Goal: Book appointment/travel/reservation

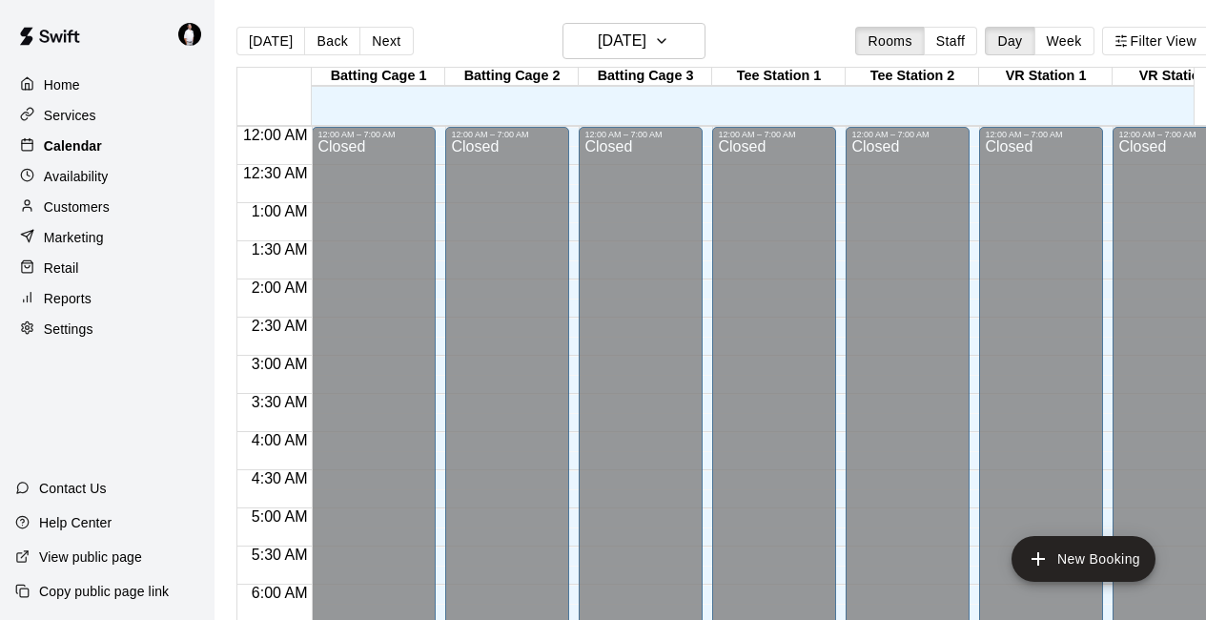
scroll to position [1193, 0]
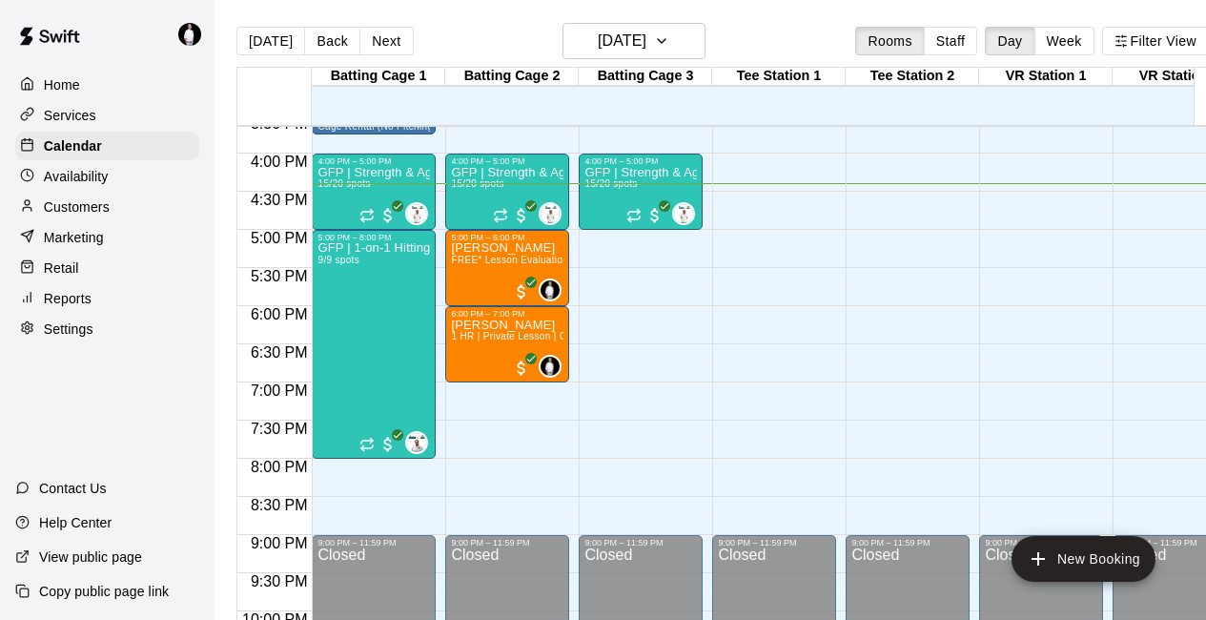
click at [86, 216] on p "Customers" at bounding box center [77, 206] width 66 height 19
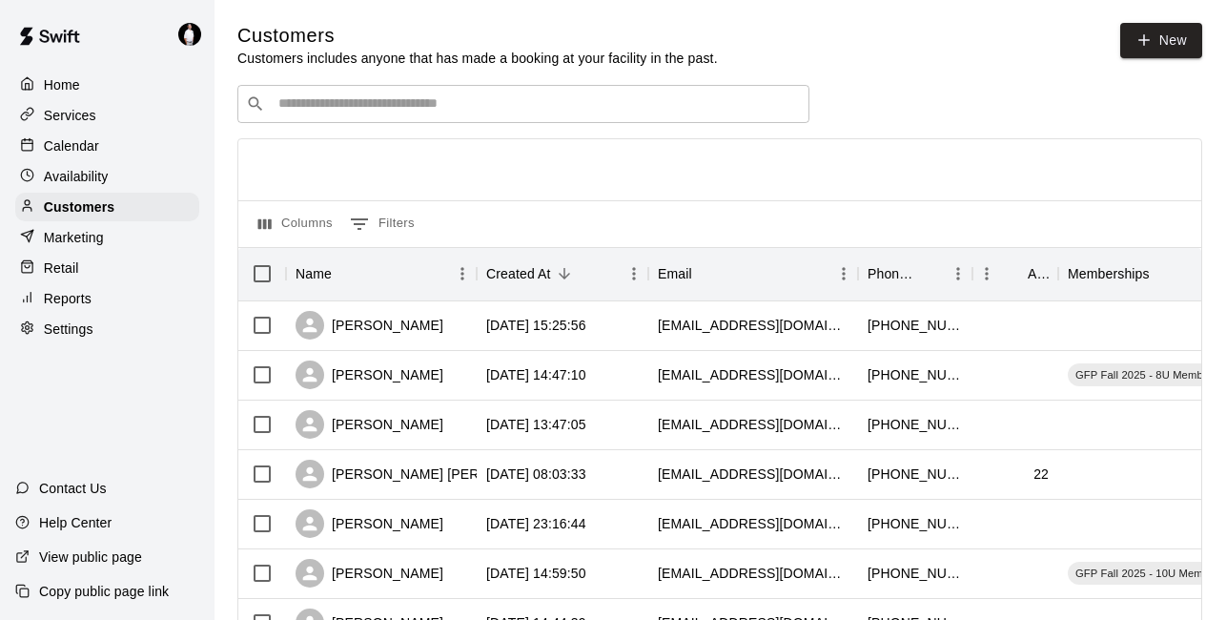
click at [310, 102] on input "Search customers by name or email" at bounding box center [537, 103] width 528 height 19
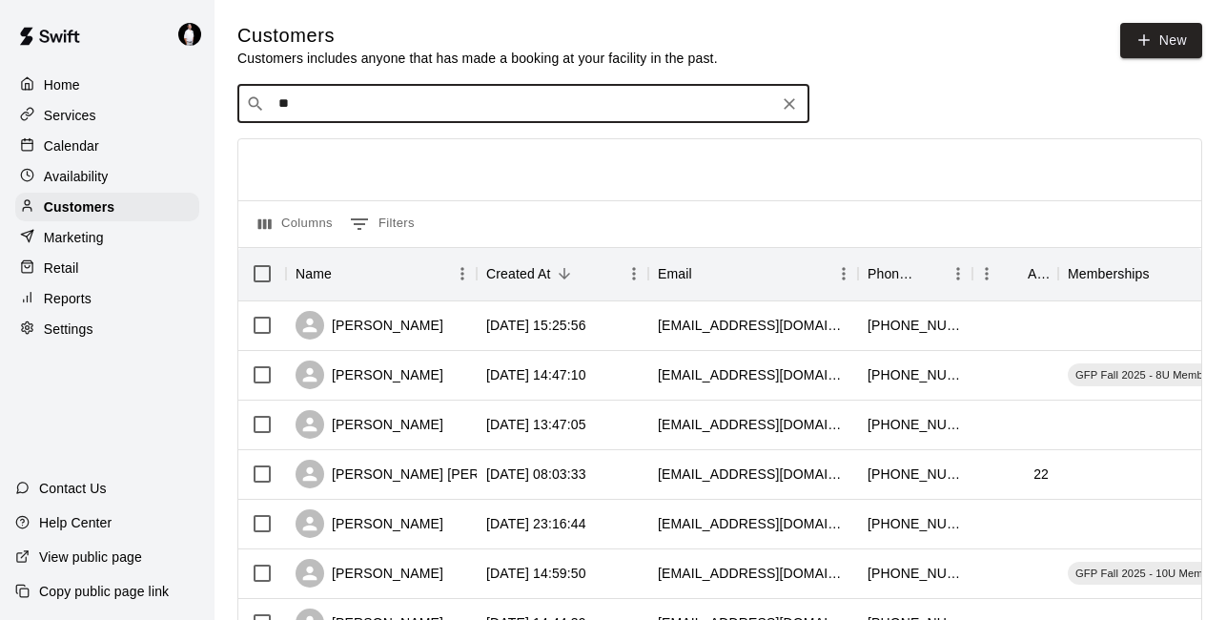
type input "*"
type input "*****"
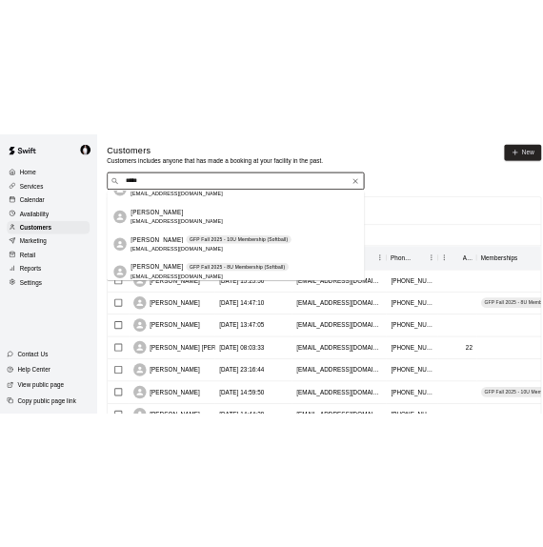
scroll to position [1112, 0]
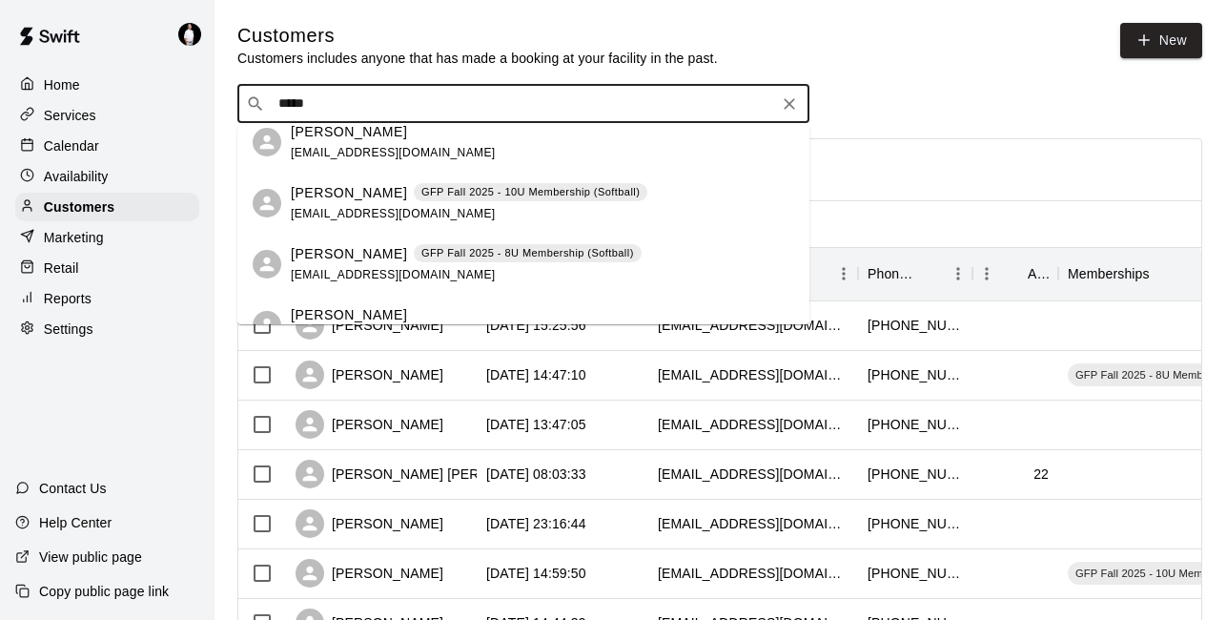
click at [559, 193] on p "GFP Fall 2025 - 10U Membership (Softball)" at bounding box center [530, 192] width 218 height 16
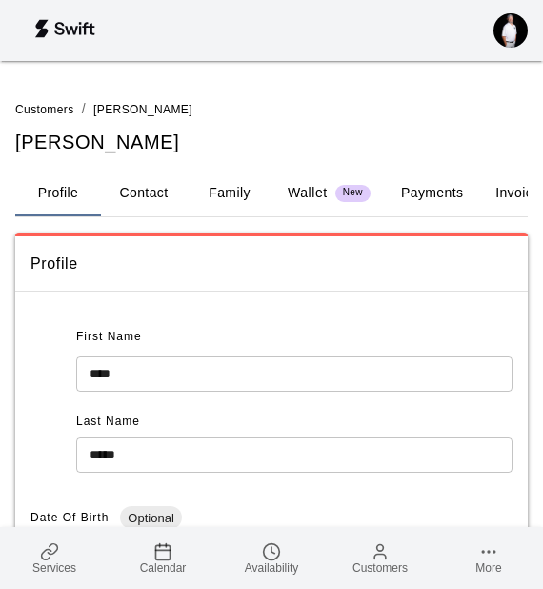
click at [279, 280] on div "Profile" at bounding box center [271, 263] width 513 height 55
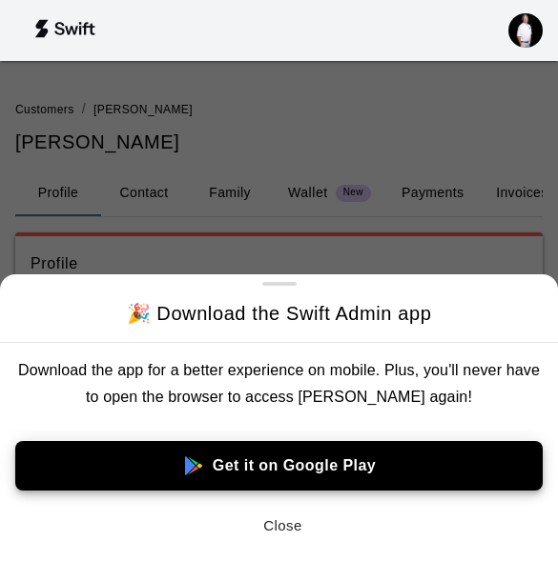
click at [285, 528] on button "Close" at bounding box center [283, 526] width 61 height 40
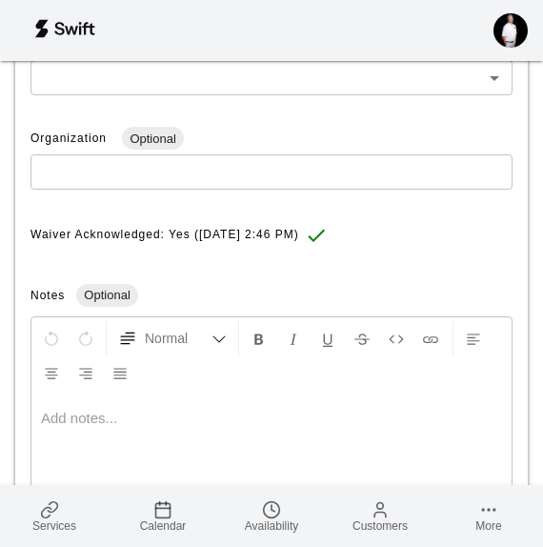
scroll to position [696, 0]
click at [169, 519] on span "Calendar" at bounding box center [163, 525] width 47 height 13
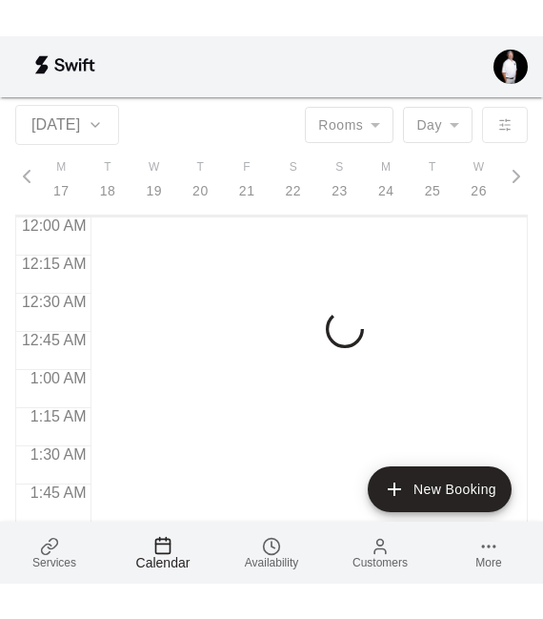
scroll to position [2514, 0]
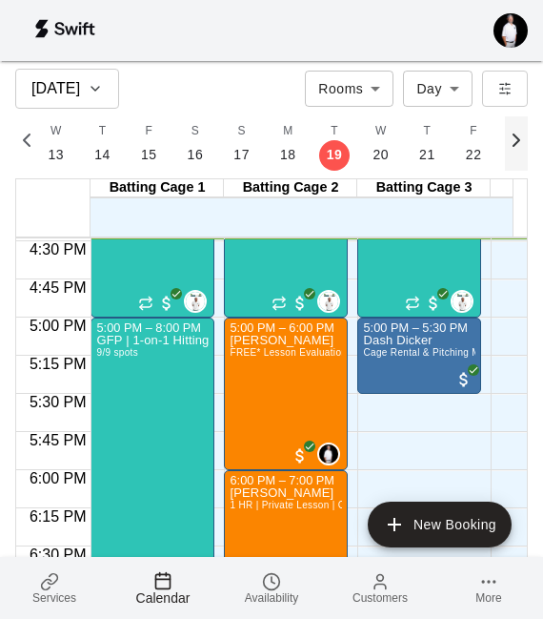
click at [519, 137] on icon "button" at bounding box center [517, 139] width 6 height 11
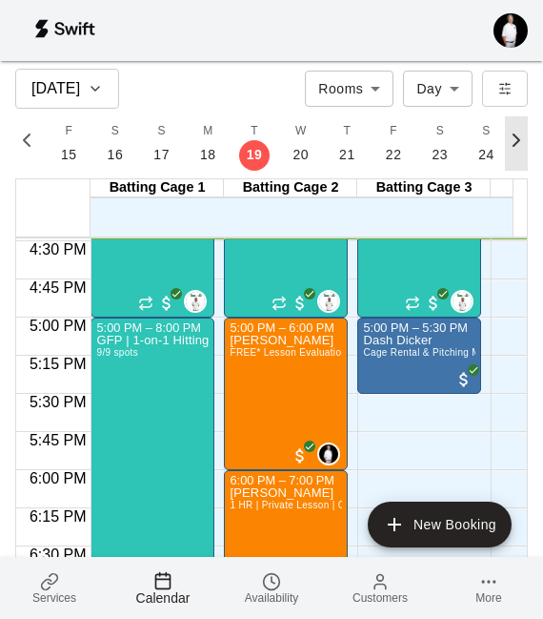
scroll to position [0, 8247]
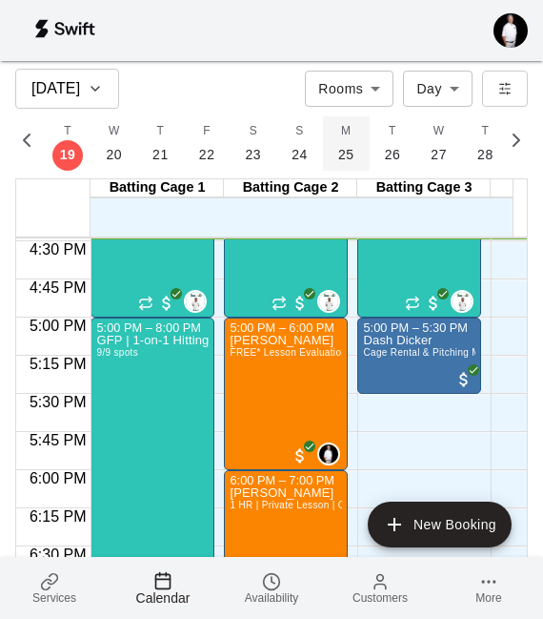
click at [338, 153] on p "25" at bounding box center [346, 155] width 16 height 20
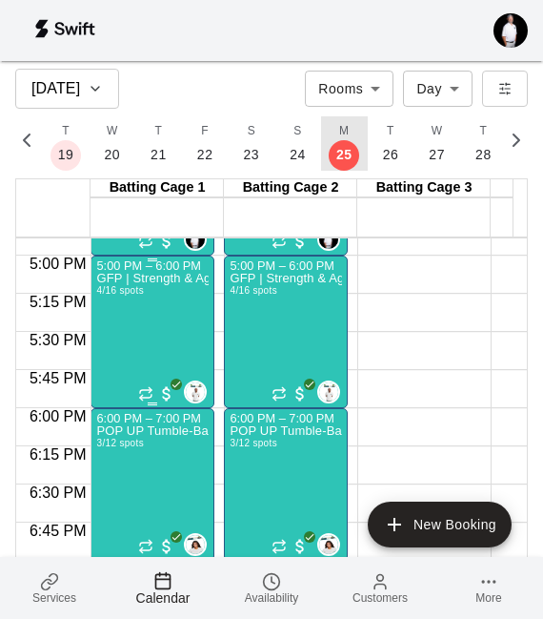
scroll to position [2576, 0]
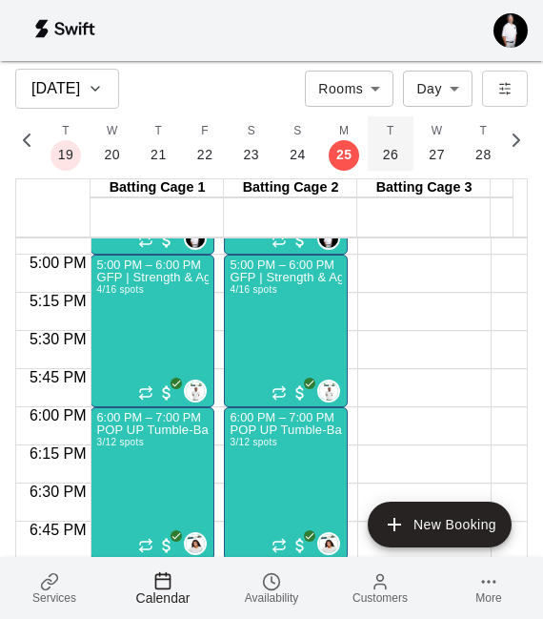
click at [383, 152] on p "26" at bounding box center [391, 155] width 16 height 20
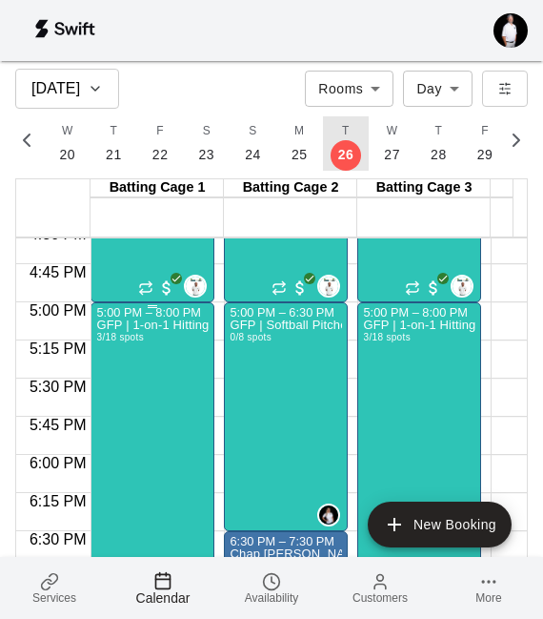
scroll to position [2528, 0]
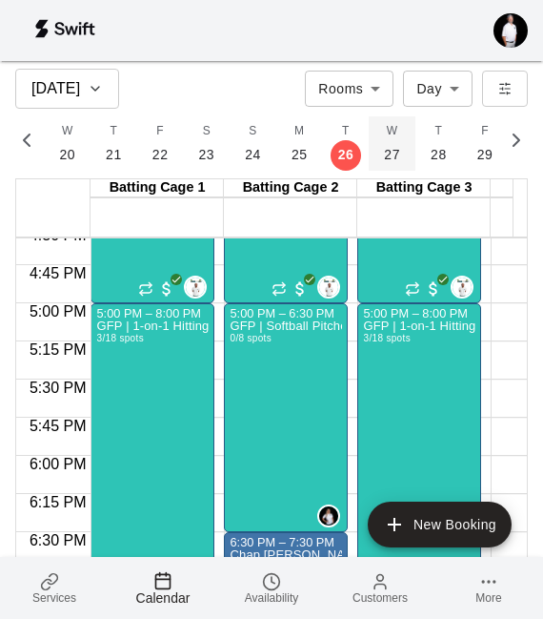
click at [384, 153] on p "27" at bounding box center [392, 155] width 16 height 20
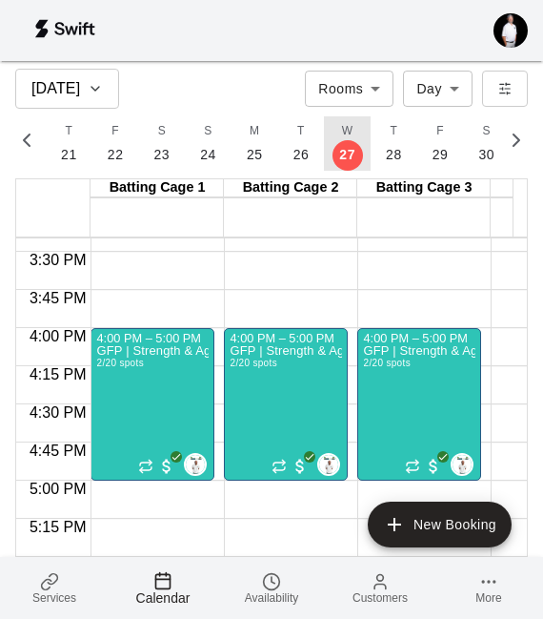
scroll to position [2355, 0]
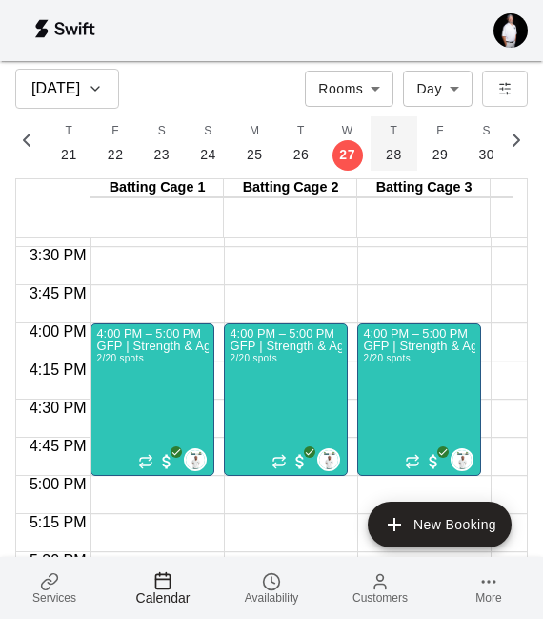
click at [387, 157] on p "28" at bounding box center [394, 155] width 16 height 20
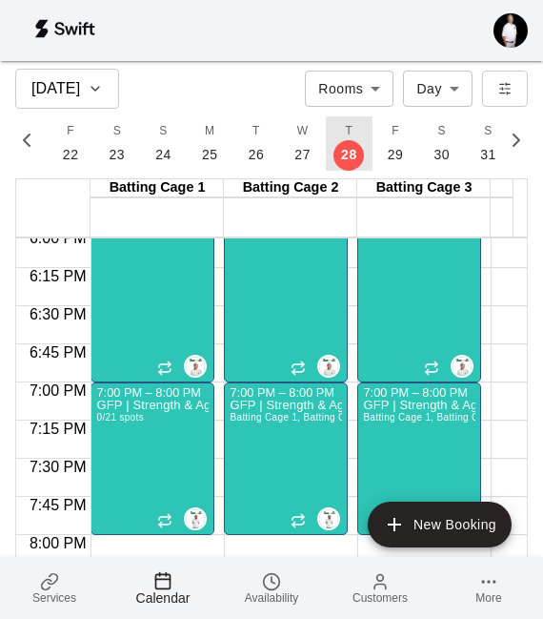
scroll to position [2756, 0]
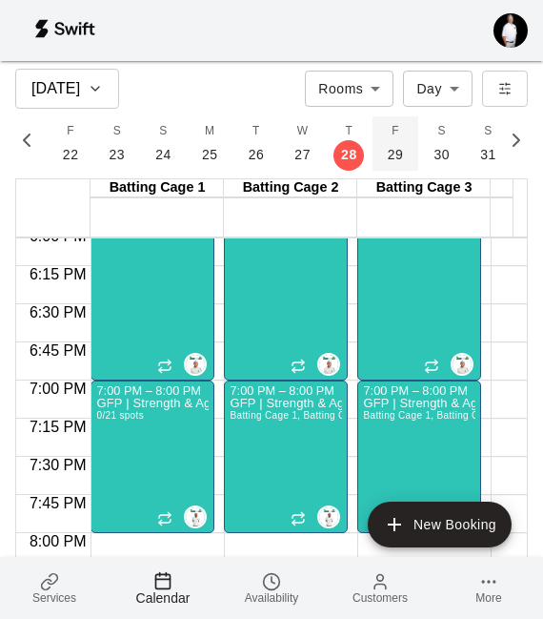
click at [388, 150] on p "29" at bounding box center [396, 155] width 16 height 20
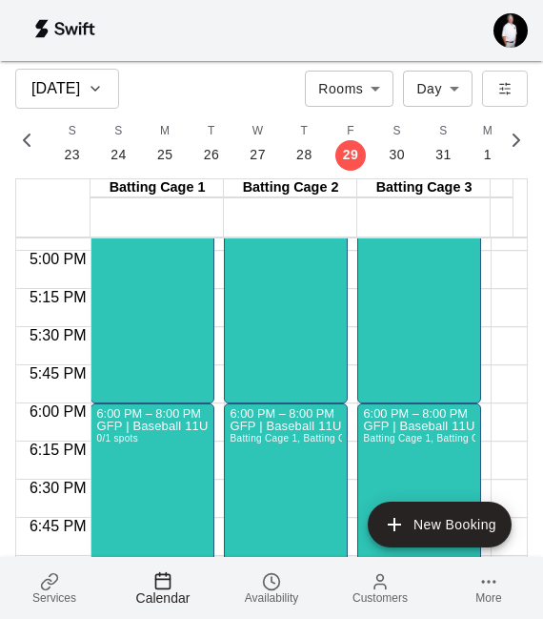
scroll to position [2582, 0]
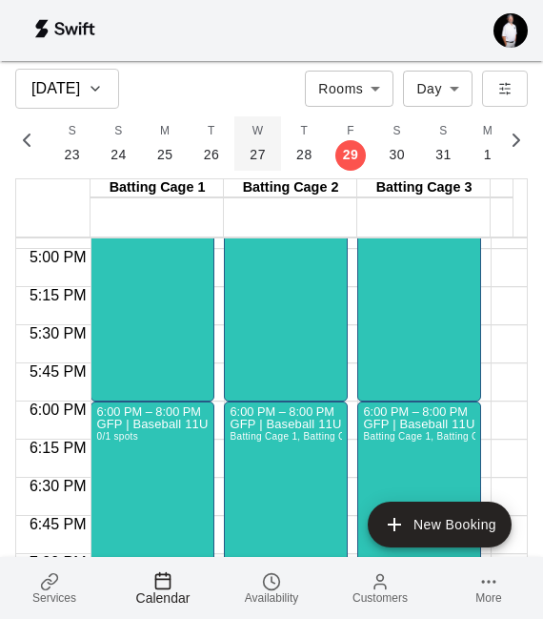
click at [250, 152] on p "27" at bounding box center [258, 155] width 16 height 20
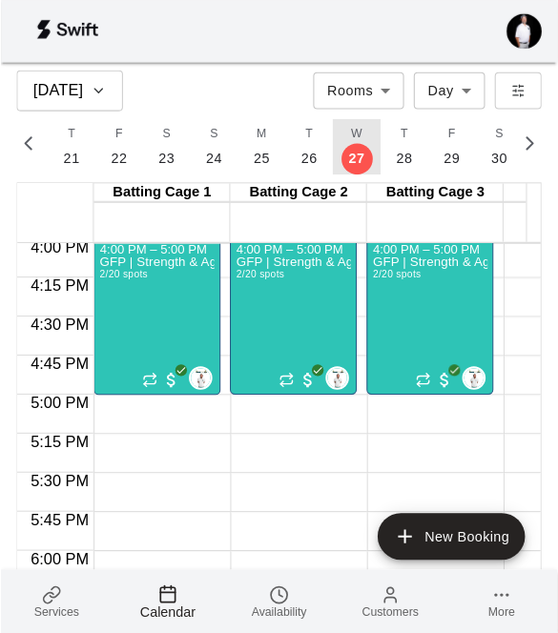
scroll to position [2444, 0]
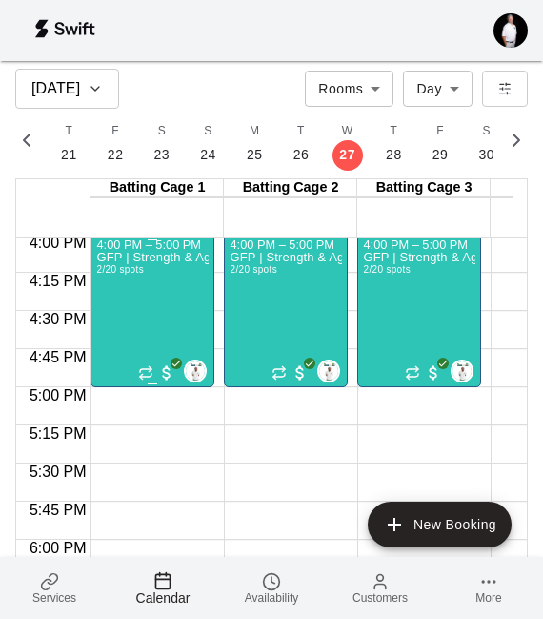
click at [138, 300] on div "GFP | Strength & Agility 2/20 spots" at bounding box center [152, 561] width 112 height 619
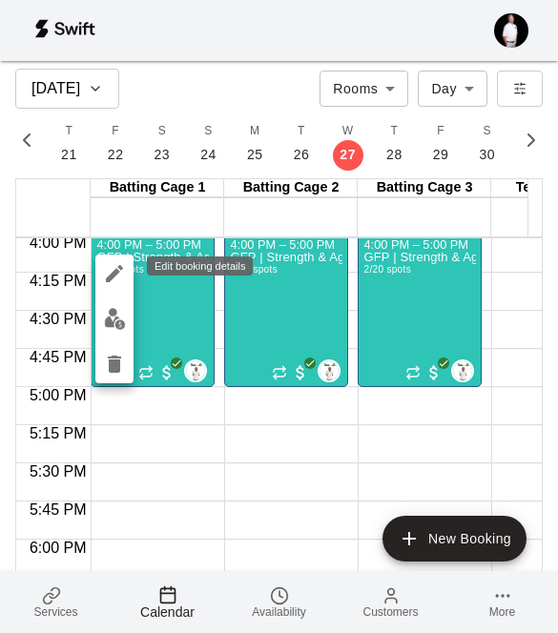
click at [116, 277] on icon "edit" at bounding box center [114, 273] width 23 height 23
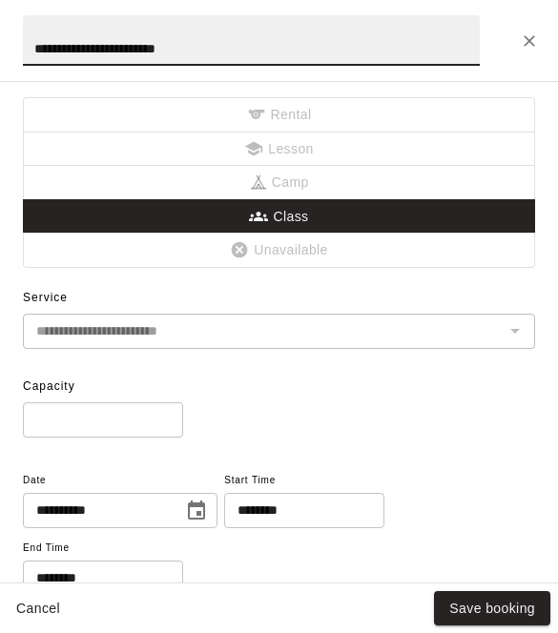
click at [275, 509] on input "********" at bounding box center [297, 510] width 147 height 35
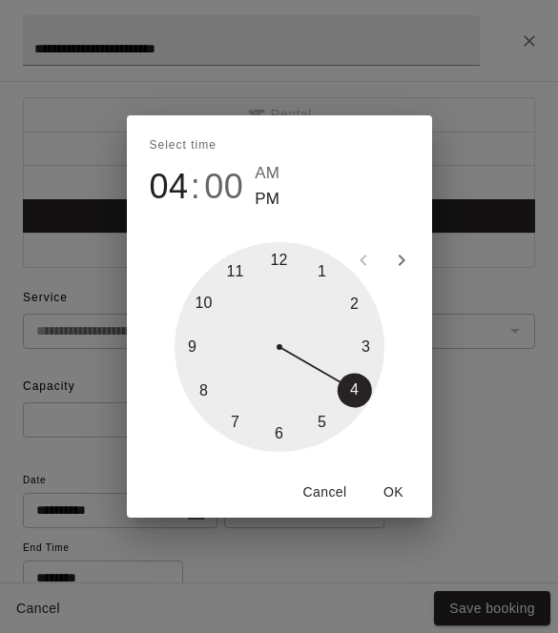
click at [328, 421] on div at bounding box center [279, 347] width 210 height 210
type input "********"
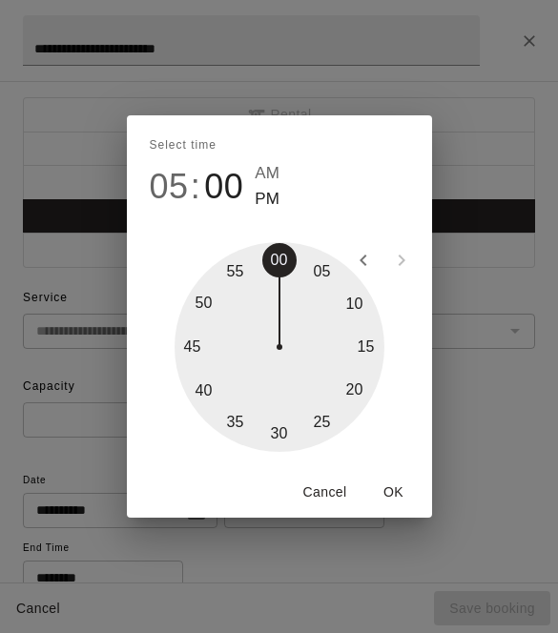
click at [394, 490] on button "OK" at bounding box center [393, 492] width 61 height 35
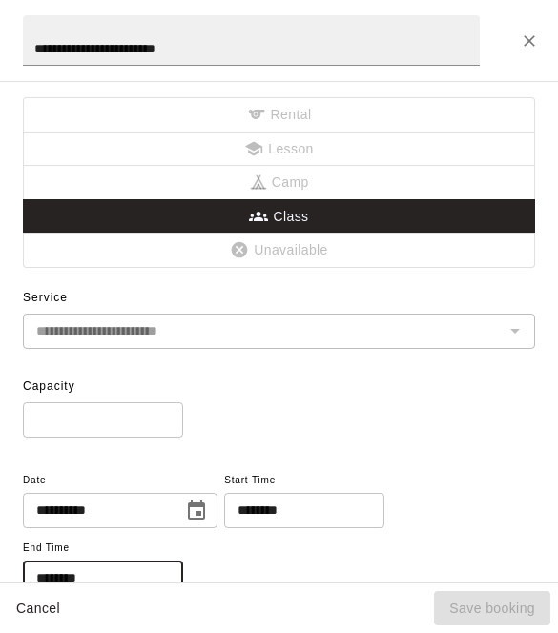
click at [49, 560] on input "********" at bounding box center [96, 577] width 147 height 35
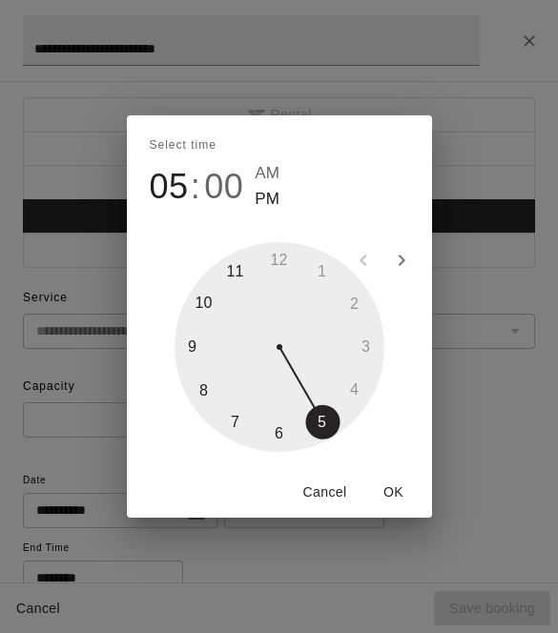
click at [49, 560] on div "Select time 05 : 00 AM PM 1 2 3 4 5 6 7 8 9 10 11 12 Cancel OK" at bounding box center [279, 316] width 558 height 633
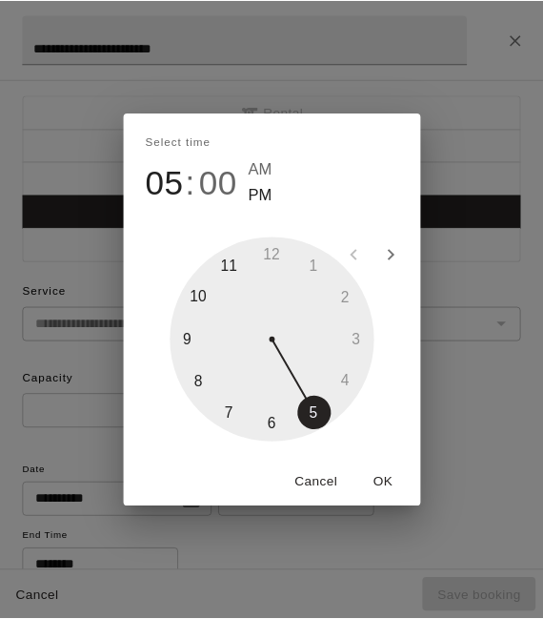
scroll to position [14, 0]
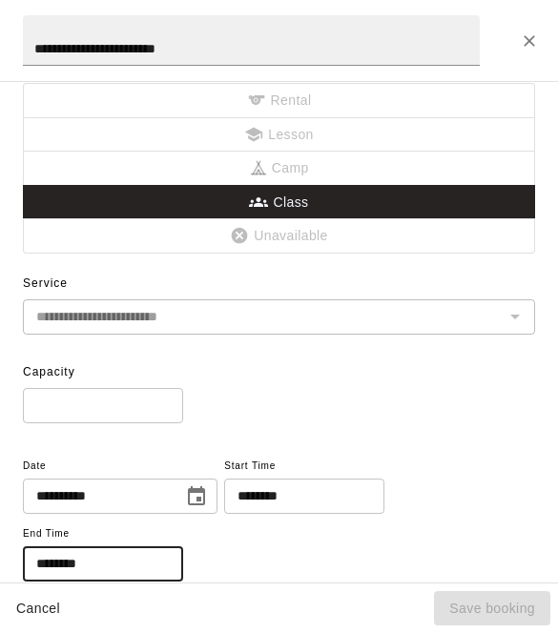
click at [41, 560] on input "********" at bounding box center [96, 563] width 147 height 35
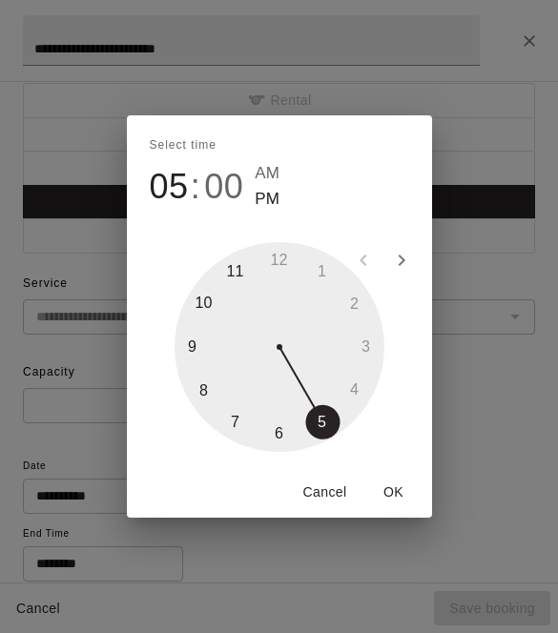
click at [276, 431] on div at bounding box center [279, 347] width 210 height 210
type input "********"
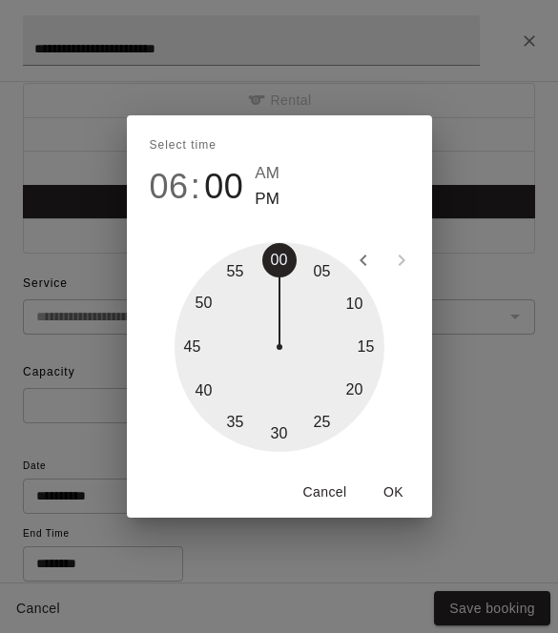
click at [400, 488] on button "OK" at bounding box center [393, 492] width 61 height 35
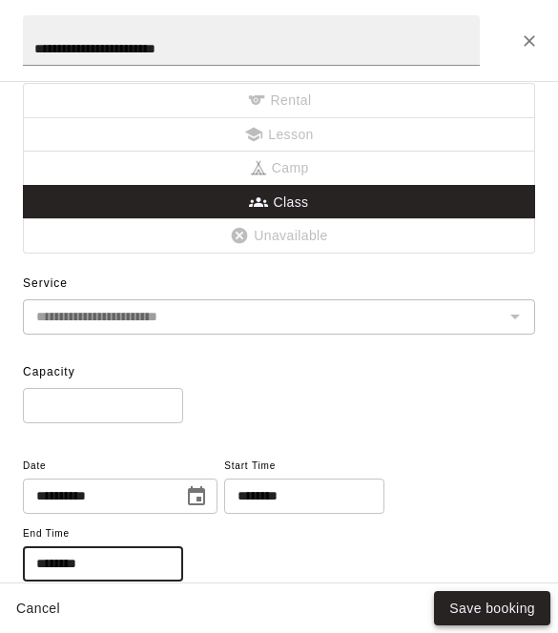
click at [503, 560] on button "Save booking" at bounding box center [492, 608] width 116 height 35
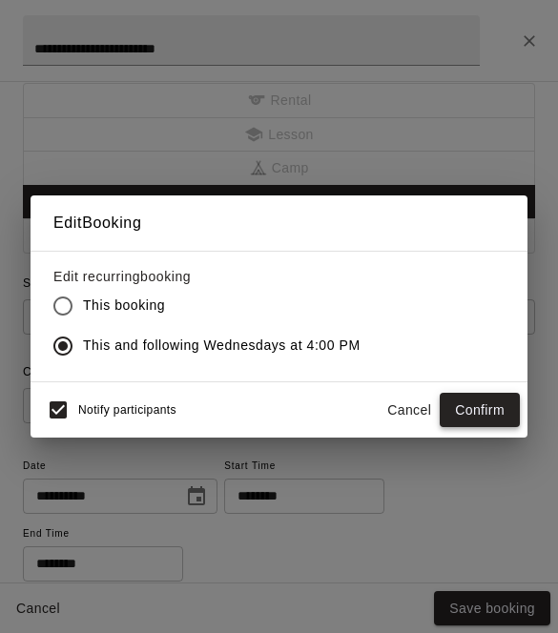
click at [485, 412] on button "Confirm" at bounding box center [479, 410] width 80 height 35
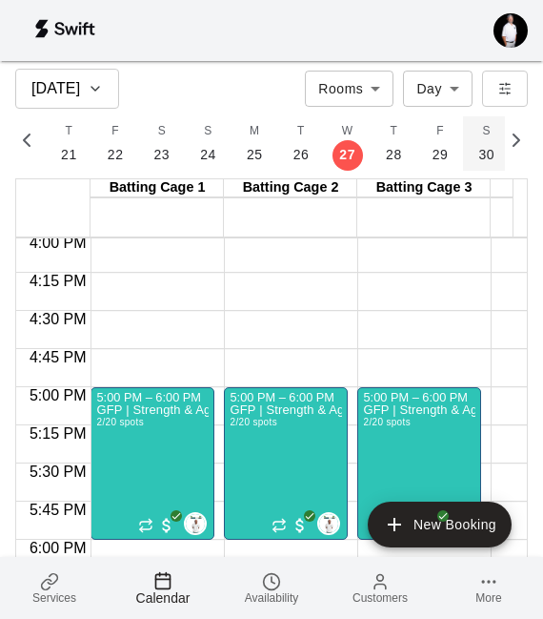
click at [481, 148] on p "30" at bounding box center [486, 155] width 16 height 20
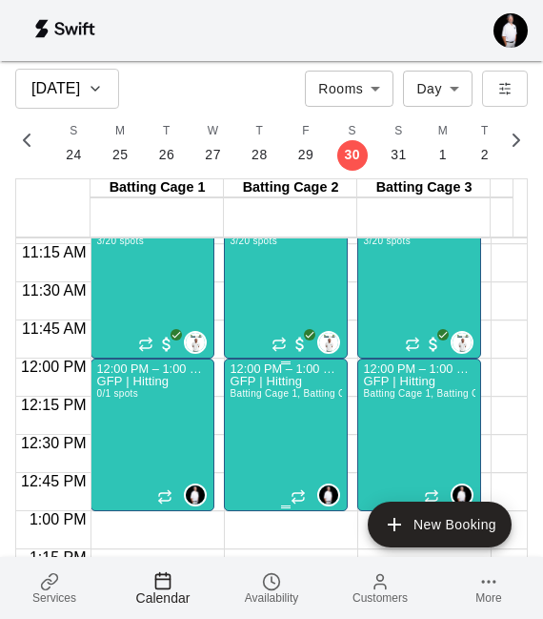
scroll to position [1612, 0]
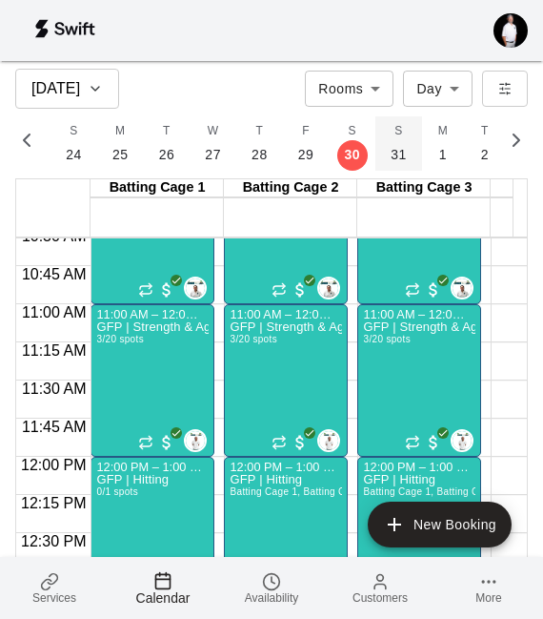
click at [397, 156] on p "31" at bounding box center [399, 155] width 16 height 20
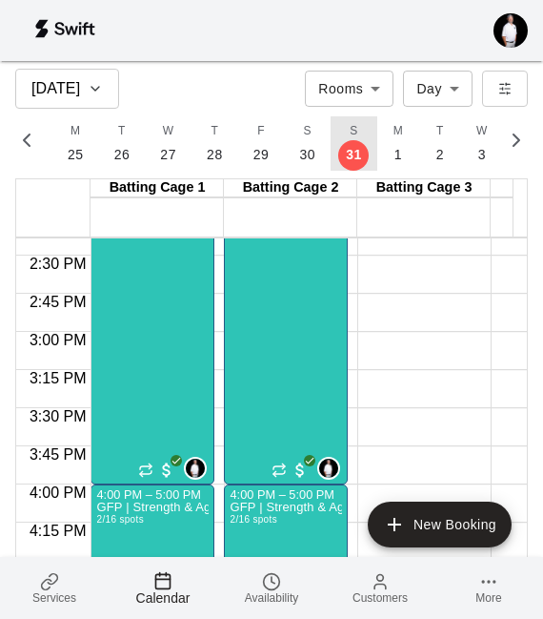
scroll to position [2195, 0]
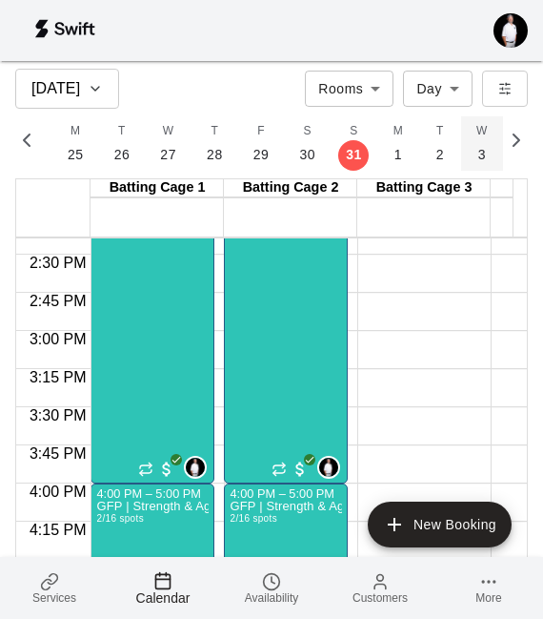
click at [473, 141] on button "W 3" at bounding box center [482, 143] width 42 height 54
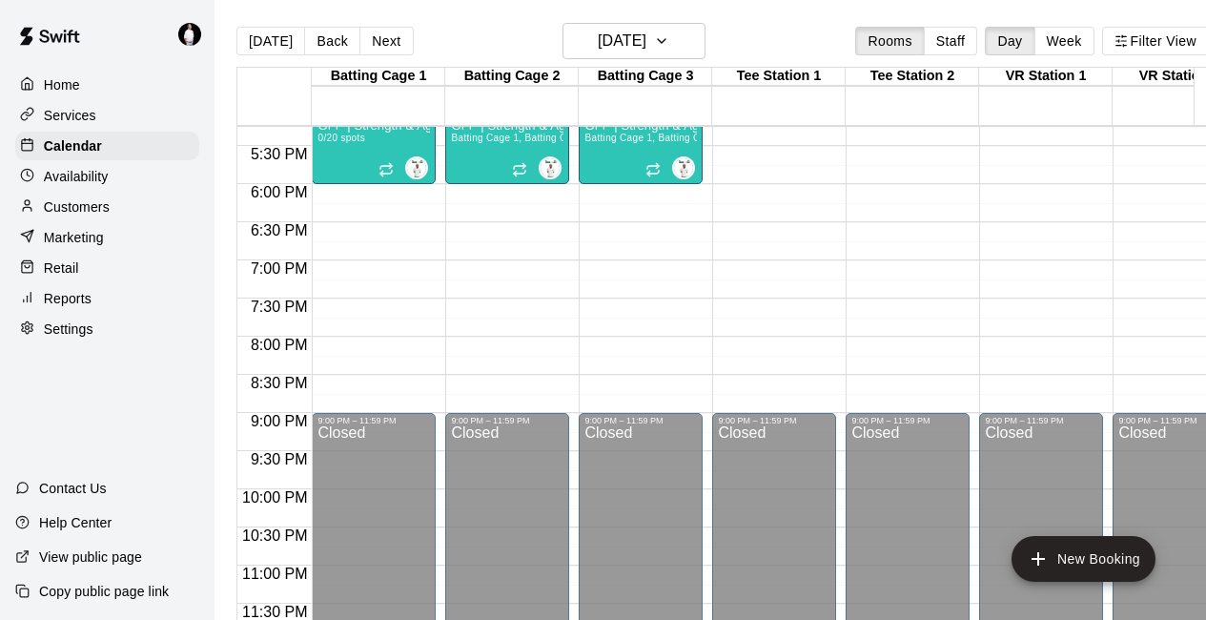
scroll to position [899, 0]
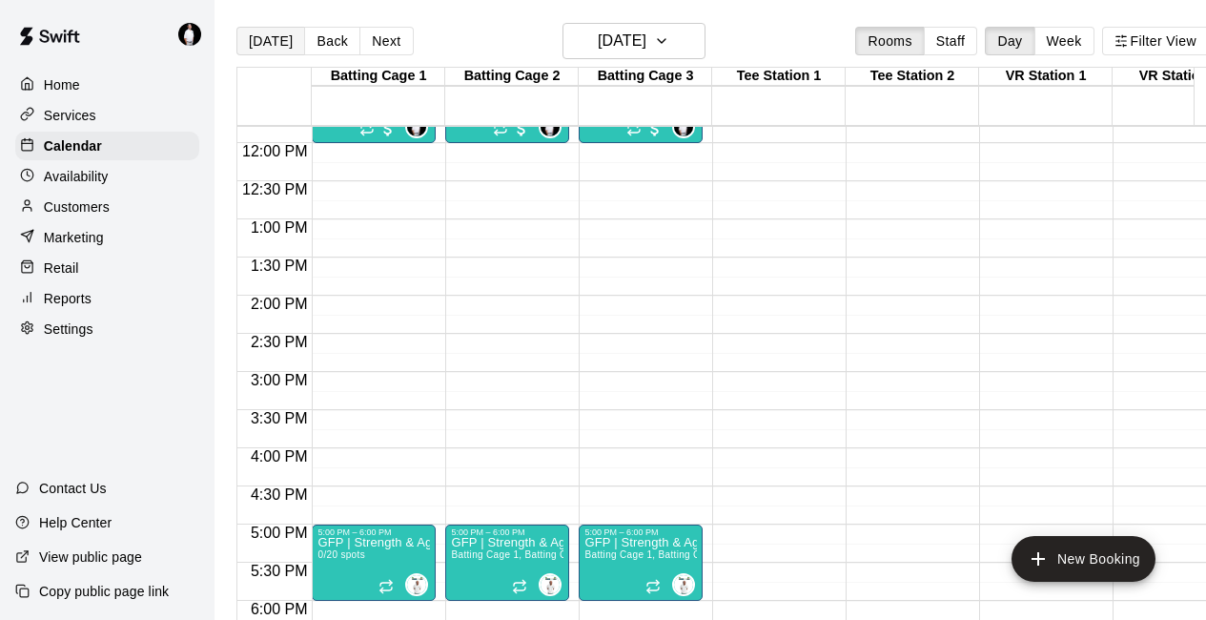
click at [262, 38] on button "[DATE]" at bounding box center [270, 41] width 69 height 29
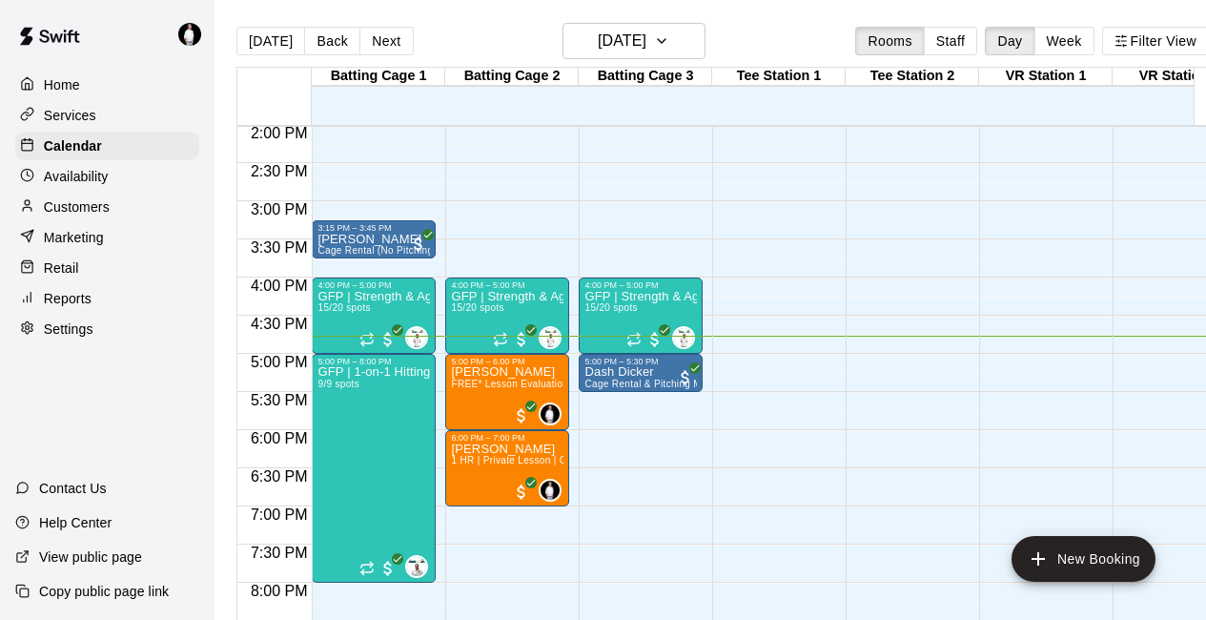
scroll to position [1070, 0]
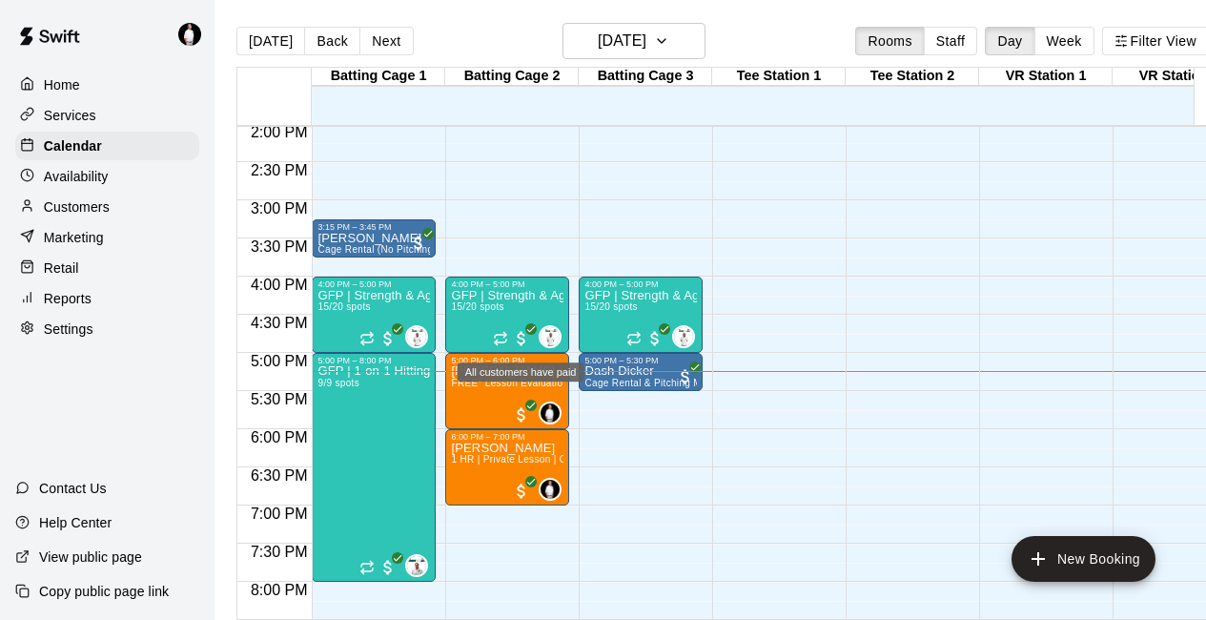
click at [236, 27] on button "[DATE]" at bounding box center [270, 41] width 69 height 29
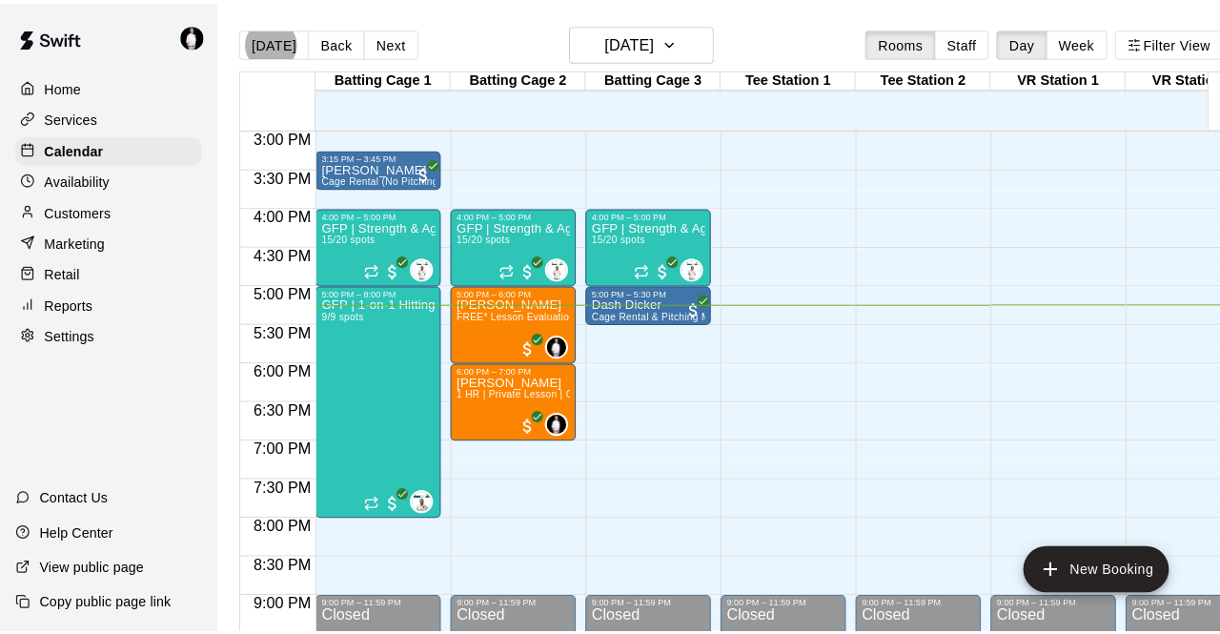
scroll to position [1142, 0]
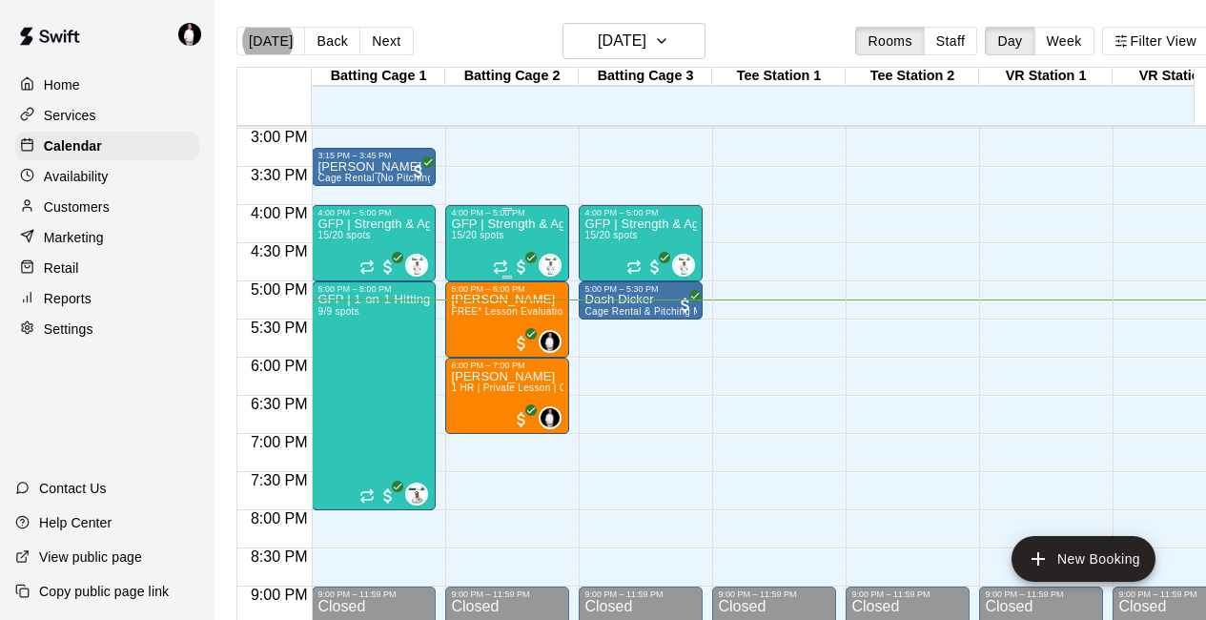
click at [493, 214] on div "4:00 PM – 5:00 PM" at bounding box center [507, 213] width 112 height 10
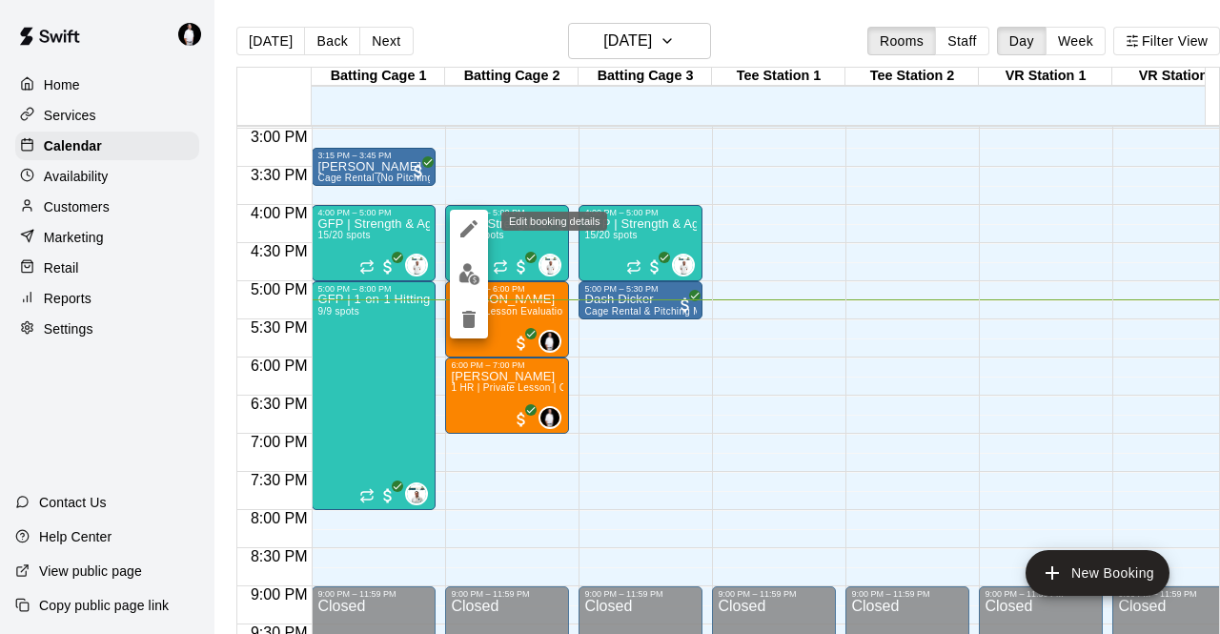
click at [458, 237] on icon "edit" at bounding box center [469, 228] width 23 height 23
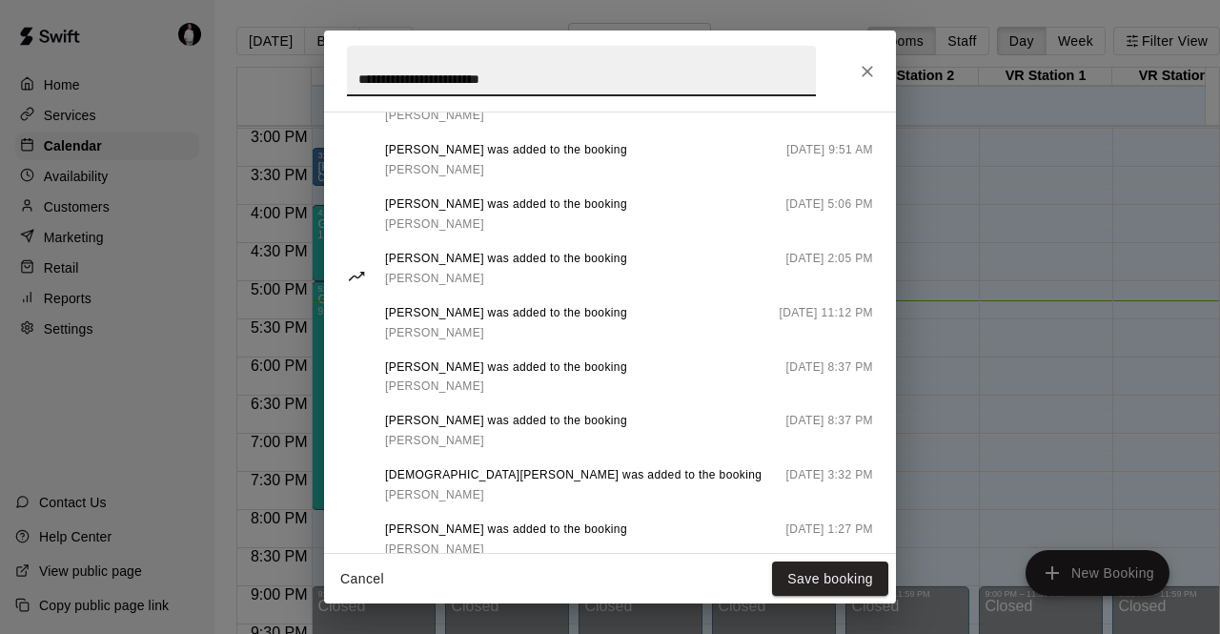
scroll to position [1370, 0]
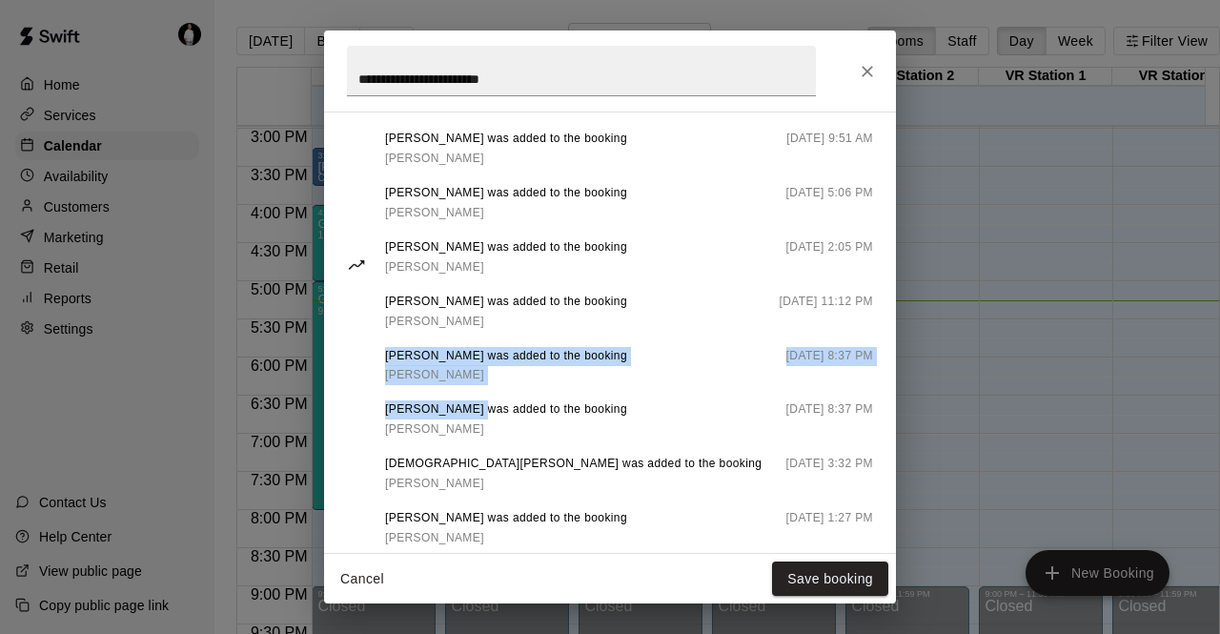
drag, startPoint x: 385, startPoint y: 395, endPoint x: 464, endPoint y: 457, distance: 100.5
click at [464, 457] on div "Calder Smith was added to the booking John Smith August 19 2025, 2:56 PM Jett D…" at bounding box center [629, 265] width 488 height 921
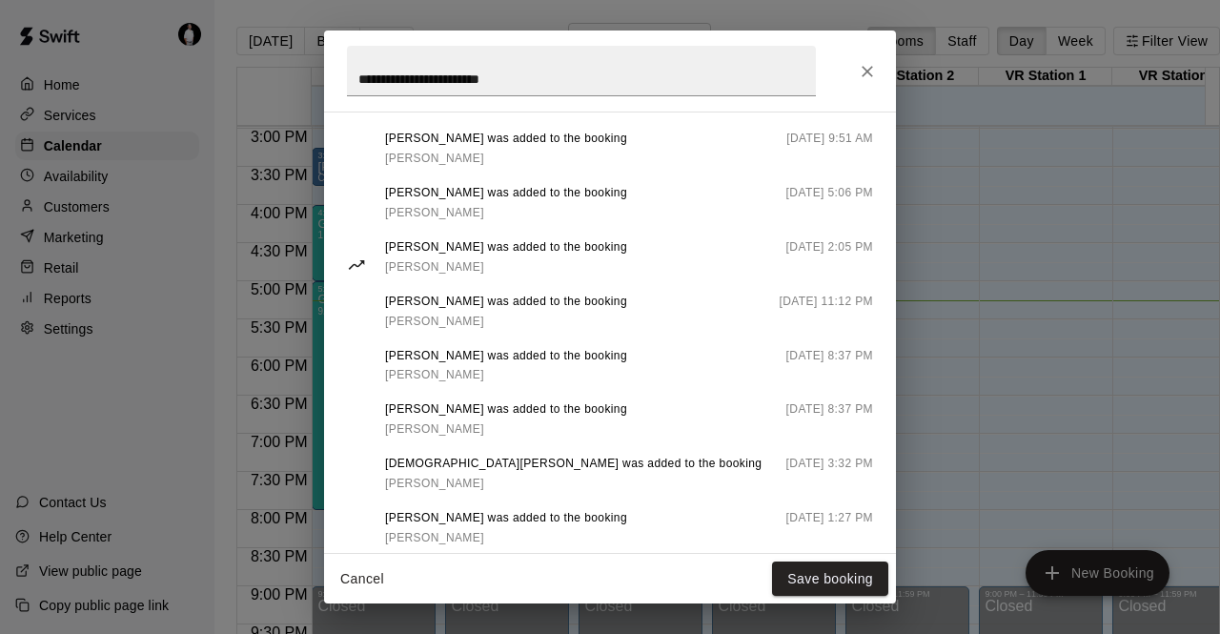
click at [557, 438] on div "Calder Smith was added to the booking John Smith August 19 2025, 2:56 PM Jett D…" at bounding box center [629, 265] width 488 height 921
click at [557, 70] on button "Close" at bounding box center [867, 71] width 34 height 34
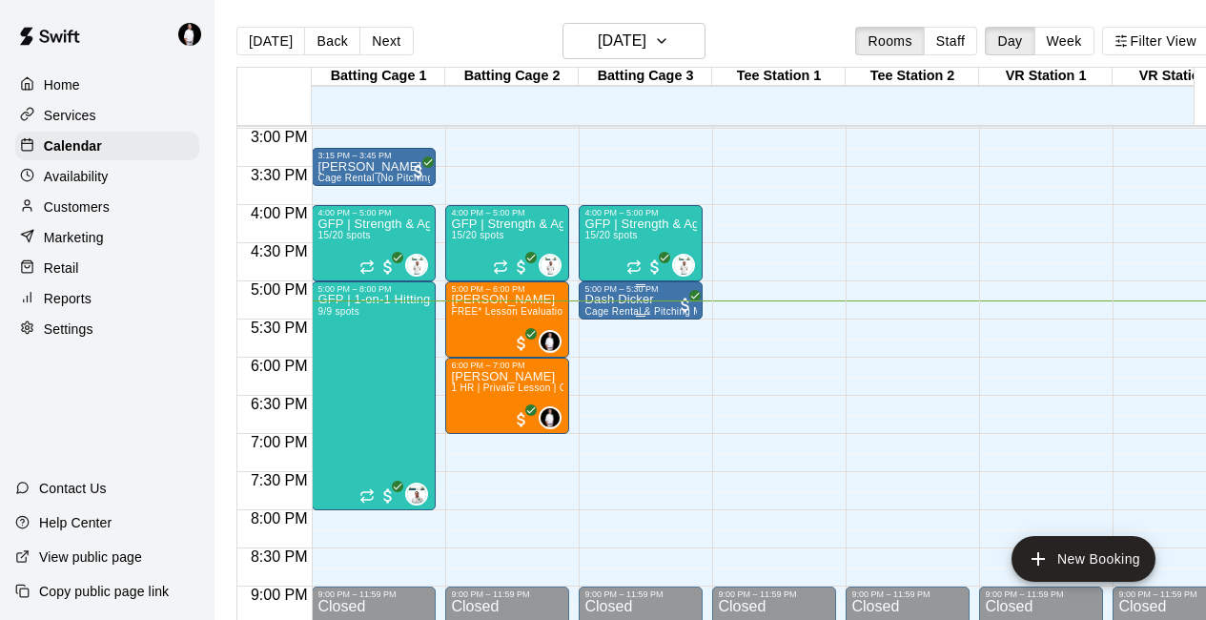
click at [557, 294] on div "5:00 PM – 5:30 PM" at bounding box center [640, 289] width 112 height 10
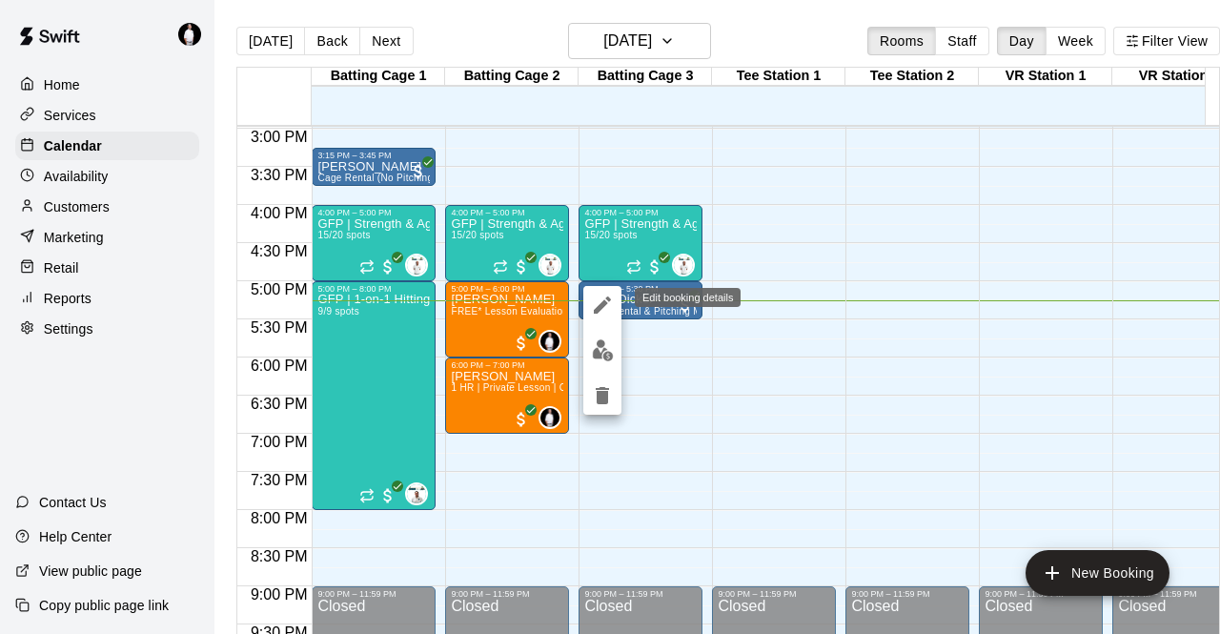
click at [557, 299] on icon "edit" at bounding box center [602, 305] width 23 height 23
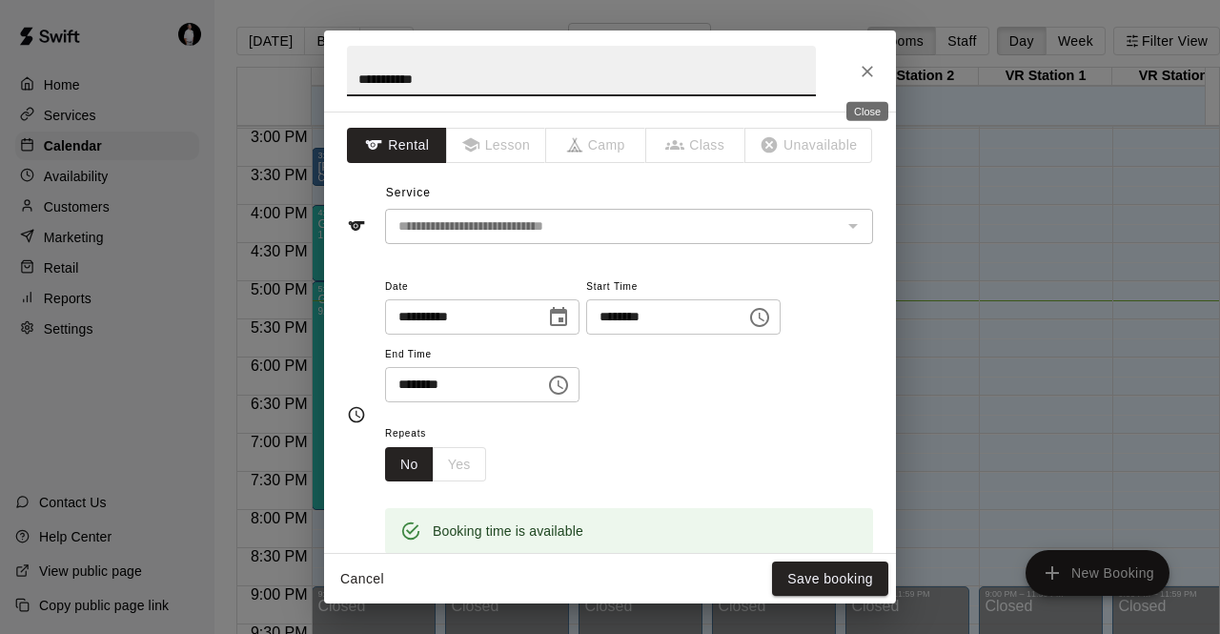
click at [557, 60] on button "Close" at bounding box center [867, 71] width 34 height 34
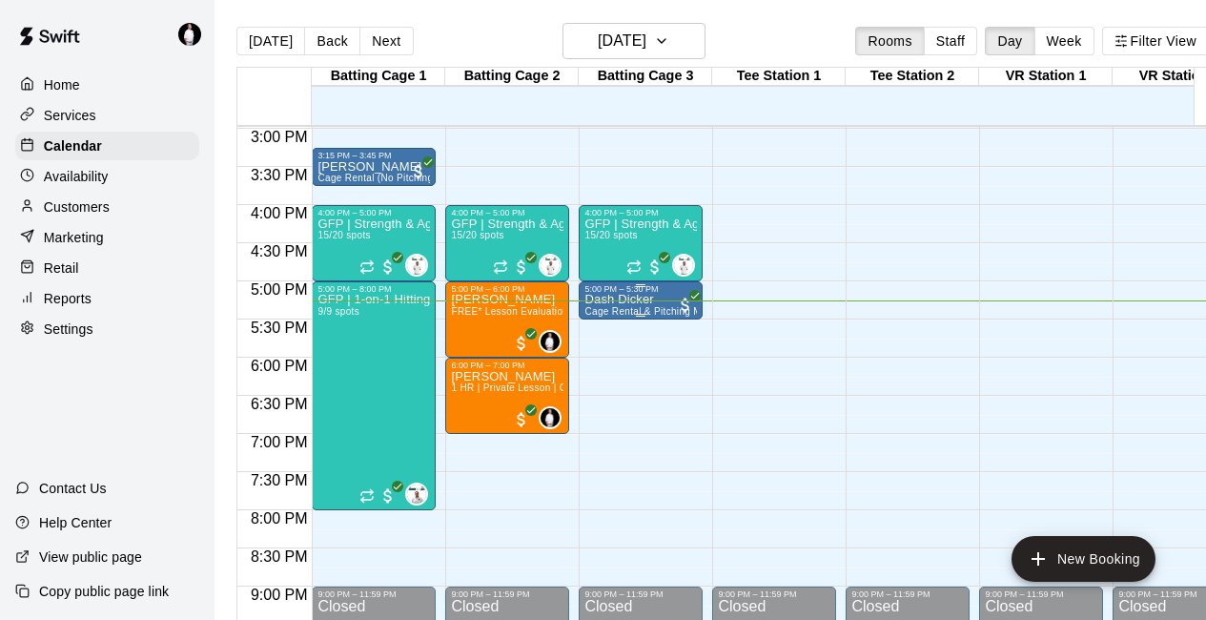
click at [557, 294] on div "5:00 PM – 5:30 PM" at bounding box center [640, 289] width 112 height 10
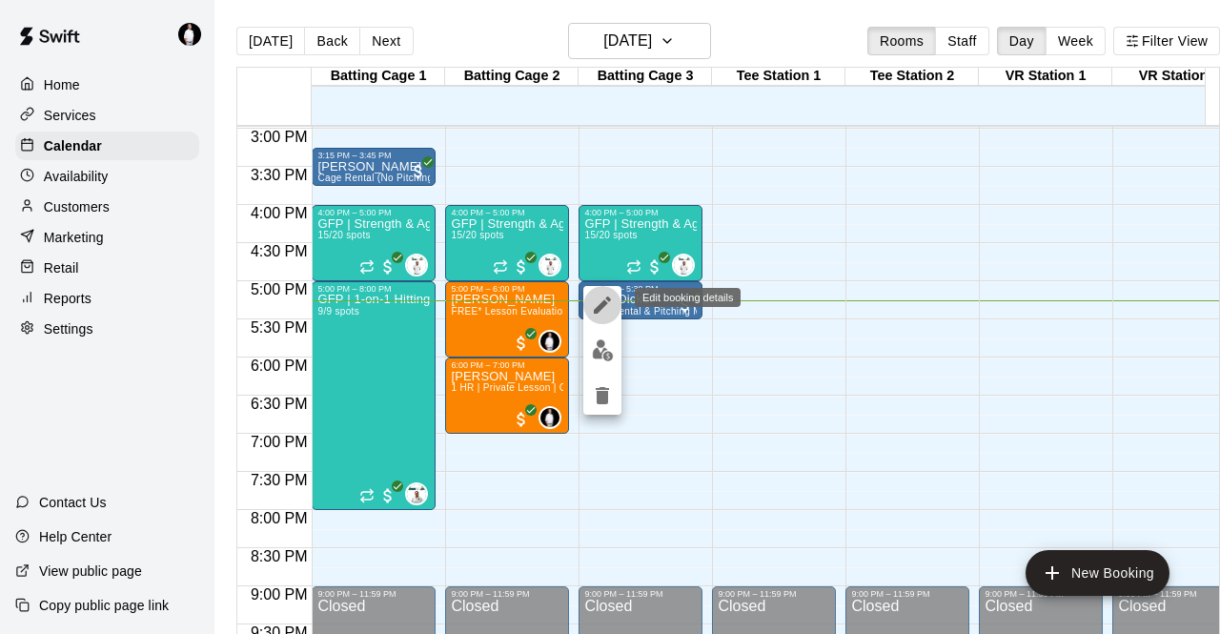
click at [557, 298] on icon "edit" at bounding box center [602, 305] width 23 height 23
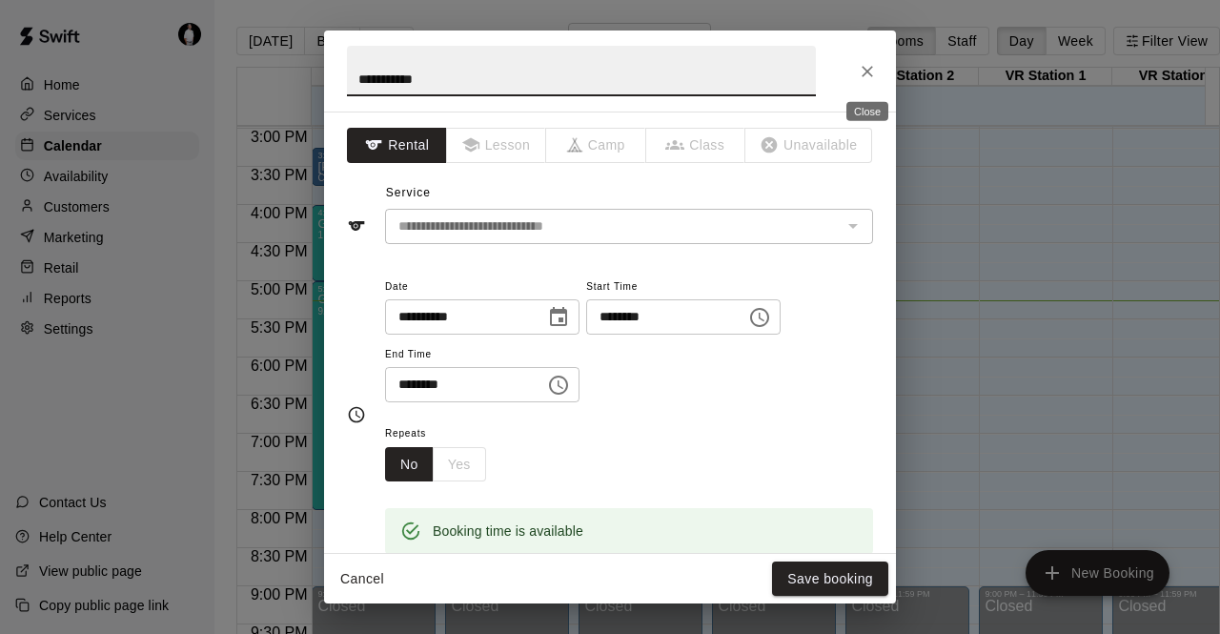
click at [557, 71] on icon "Close" at bounding box center [867, 71] width 19 height 19
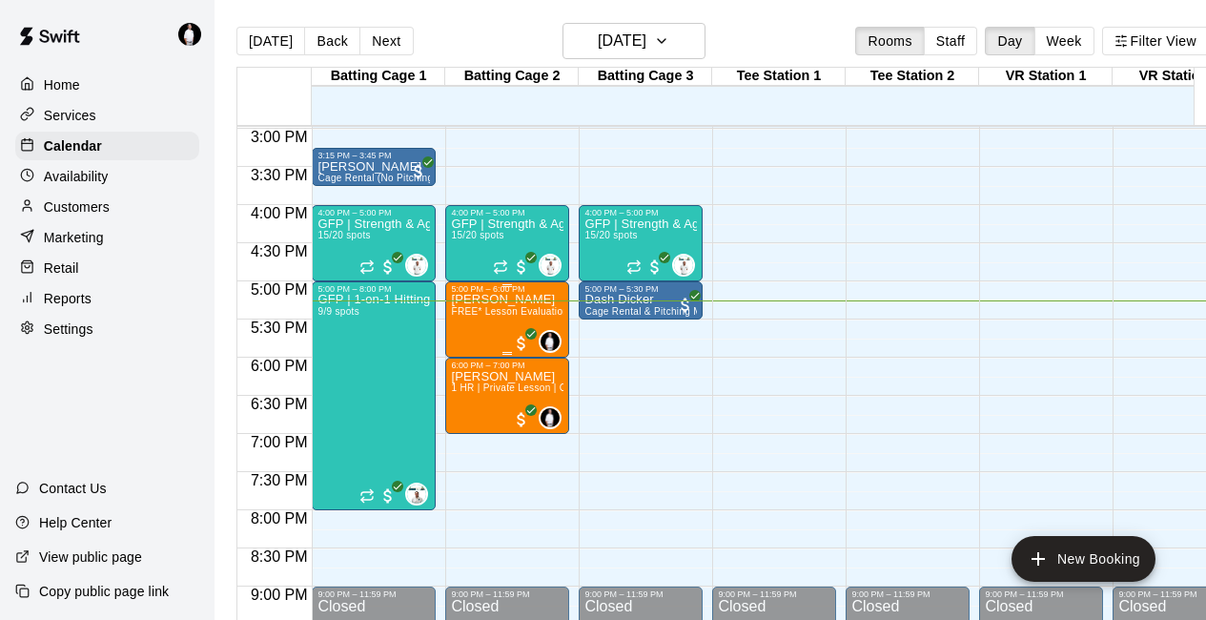
click at [499, 324] on div "Jack Sledge FREE* Lesson Evaluation" at bounding box center [507, 604] width 112 height 620
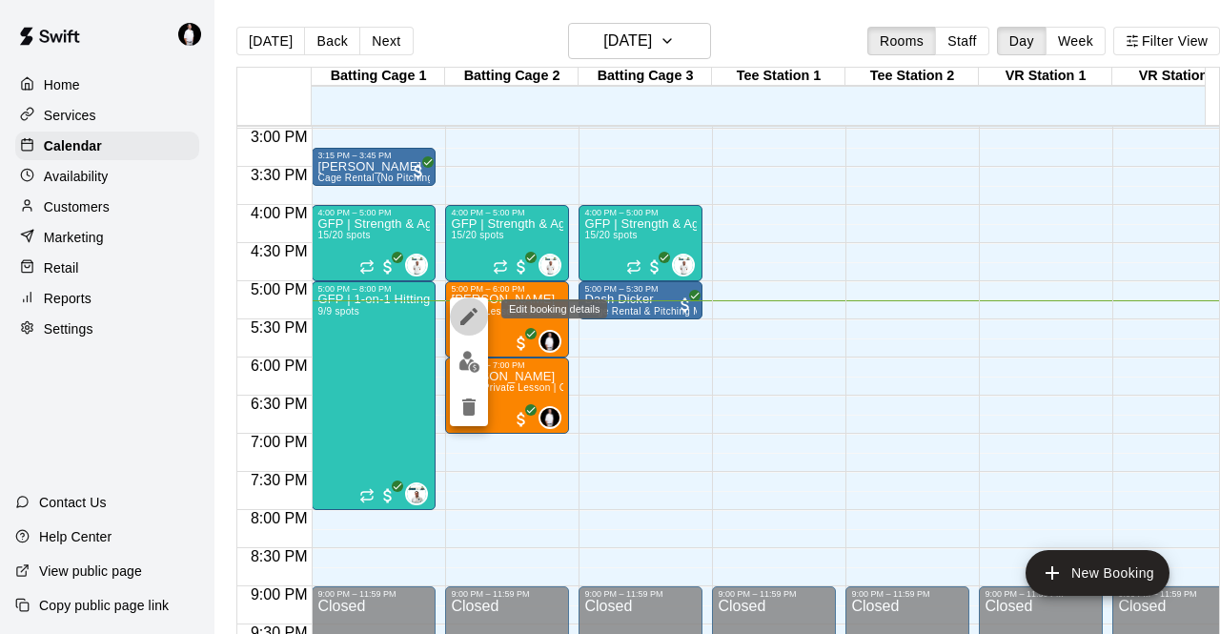
click at [472, 311] on icon "edit" at bounding box center [469, 316] width 23 height 23
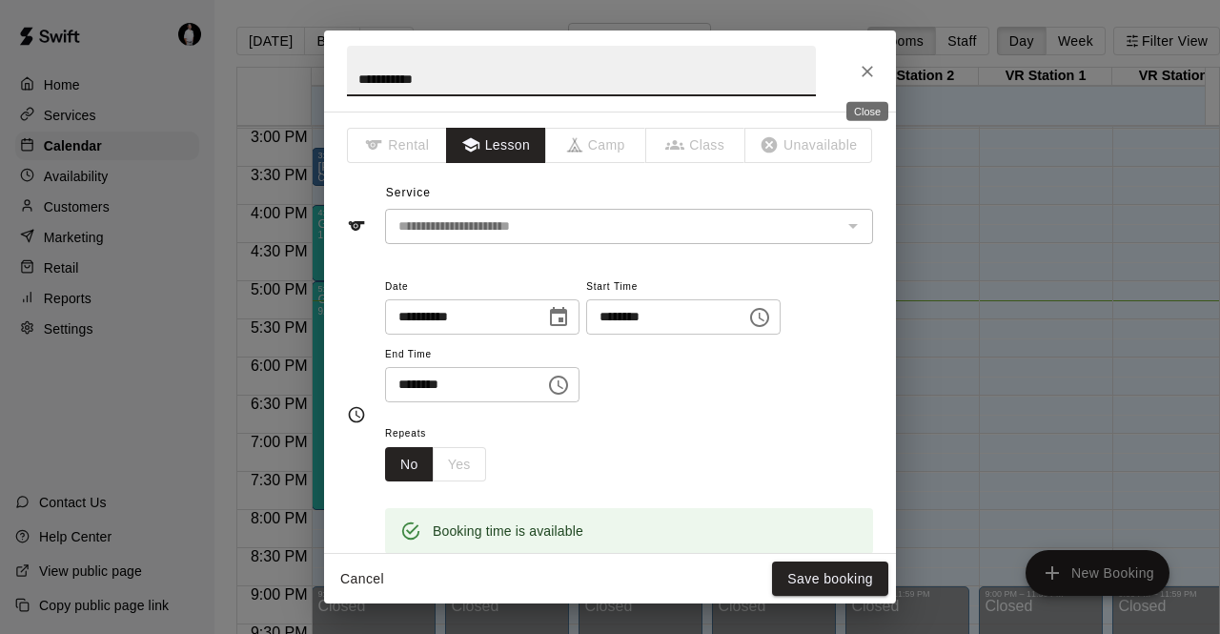
click at [557, 70] on button "Close" at bounding box center [867, 71] width 34 height 34
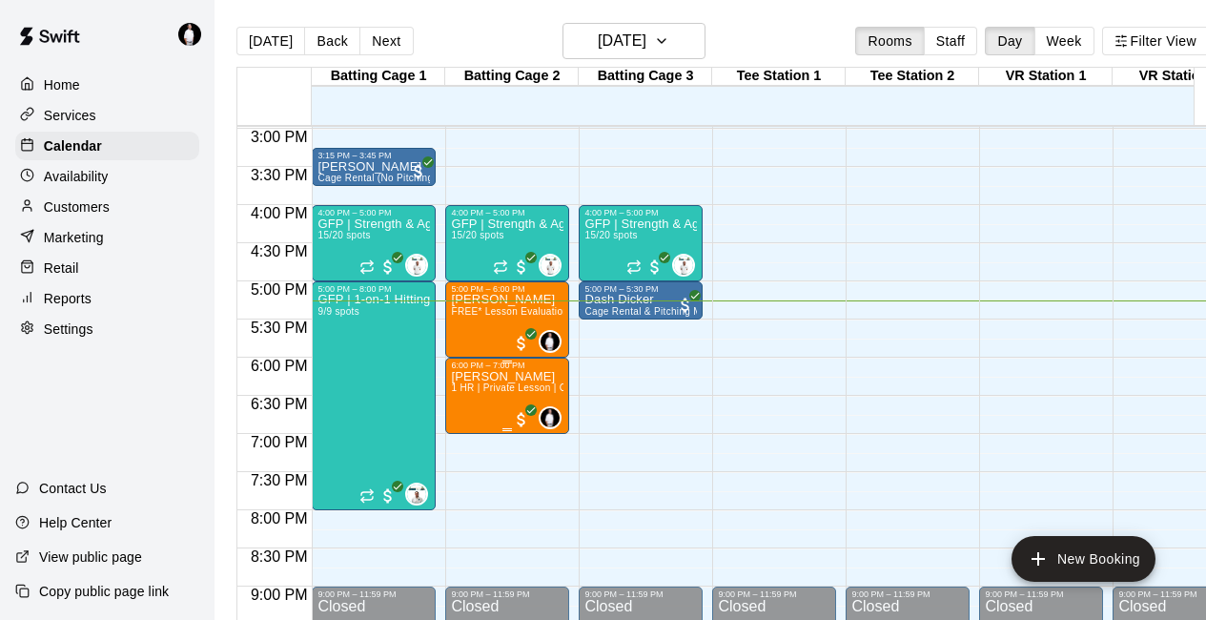
click at [490, 377] on p "[PERSON_NAME]" at bounding box center [507, 377] width 112 height 0
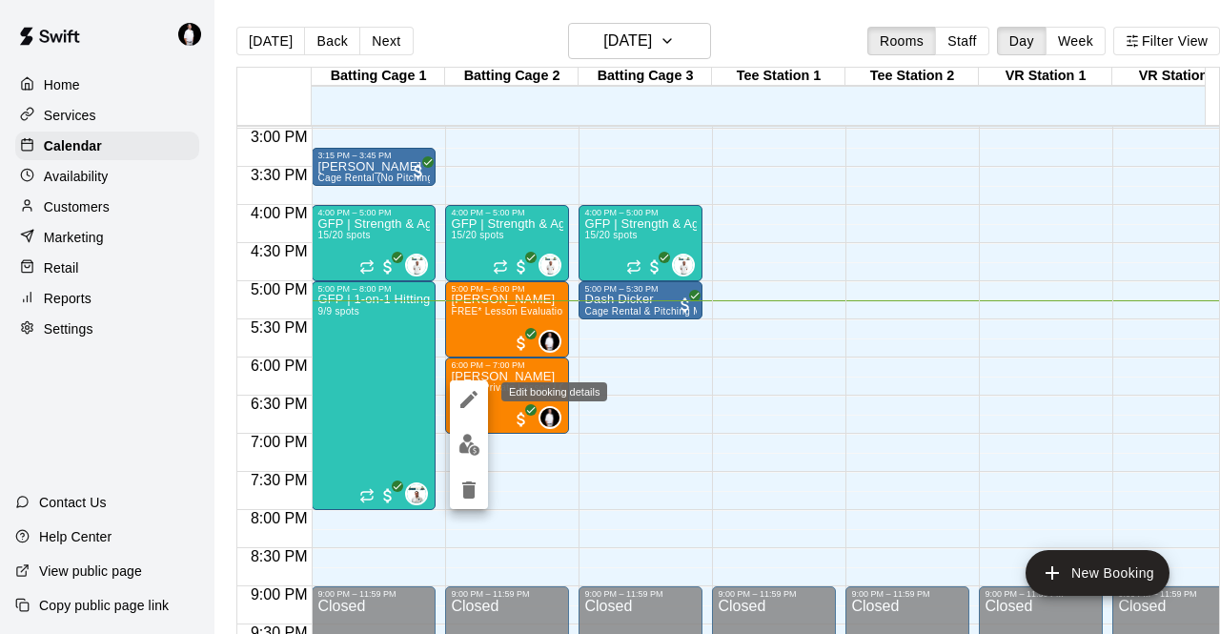
click at [464, 392] on icon "edit" at bounding box center [469, 399] width 23 height 23
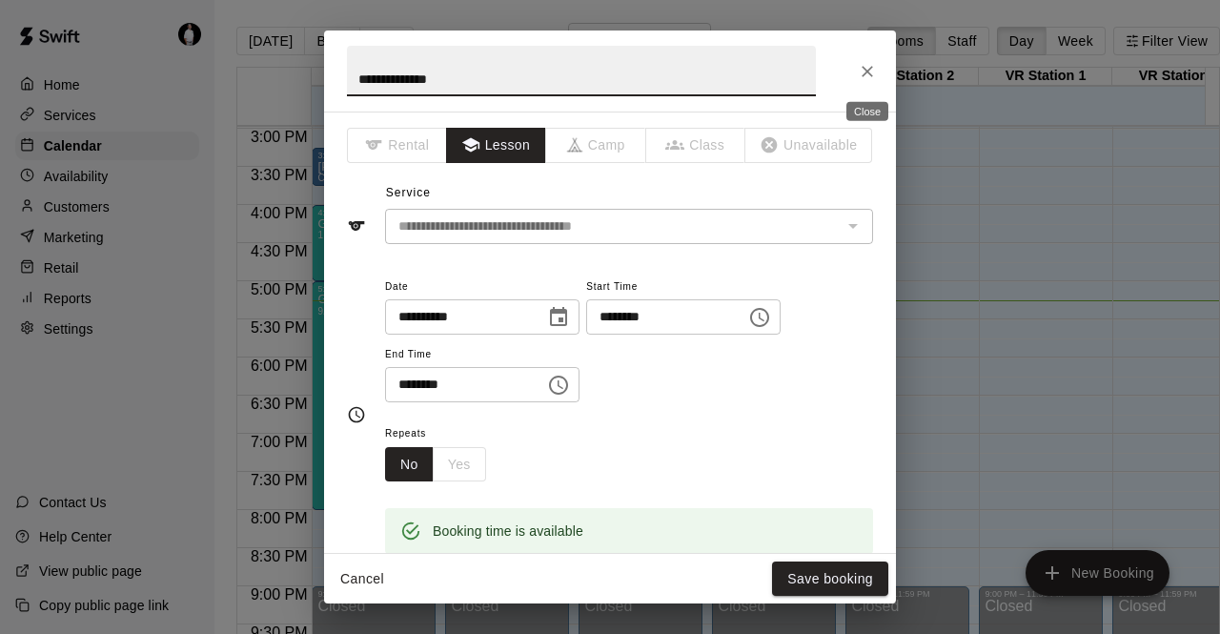
click at [557, 63] on icon "Close" at bounding box center [867, 71] width 19 height 19
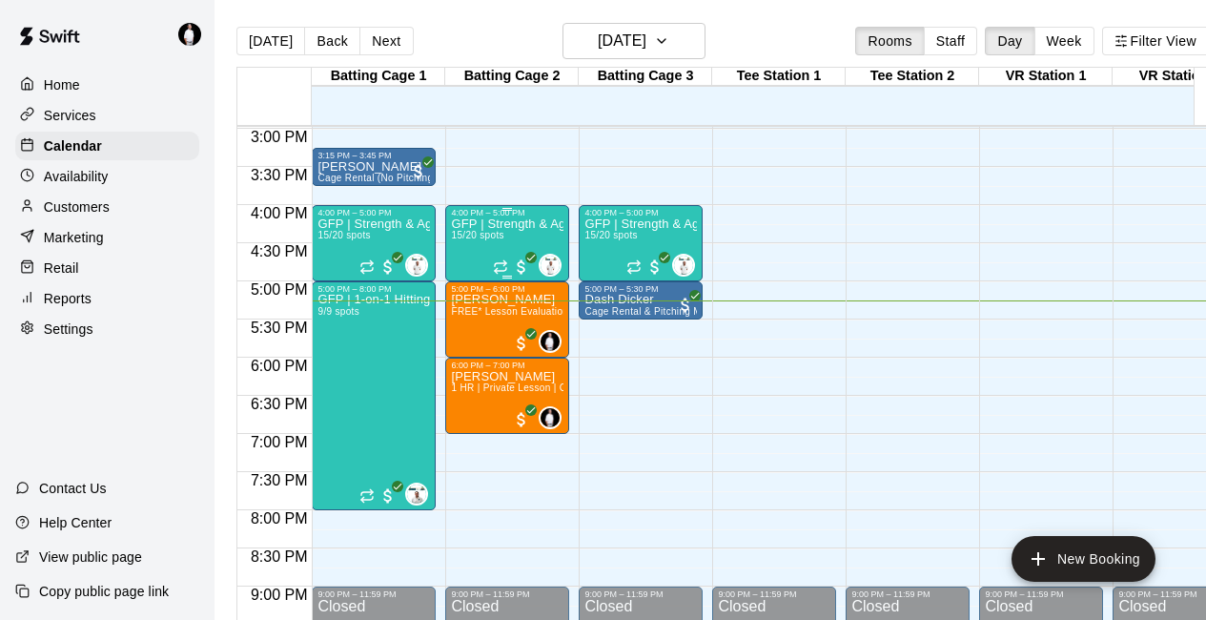
click at [492, 232] on div "GFP | Strength & Agility 15/20 spots" at bounding box center [507, 527] width 112 height 620
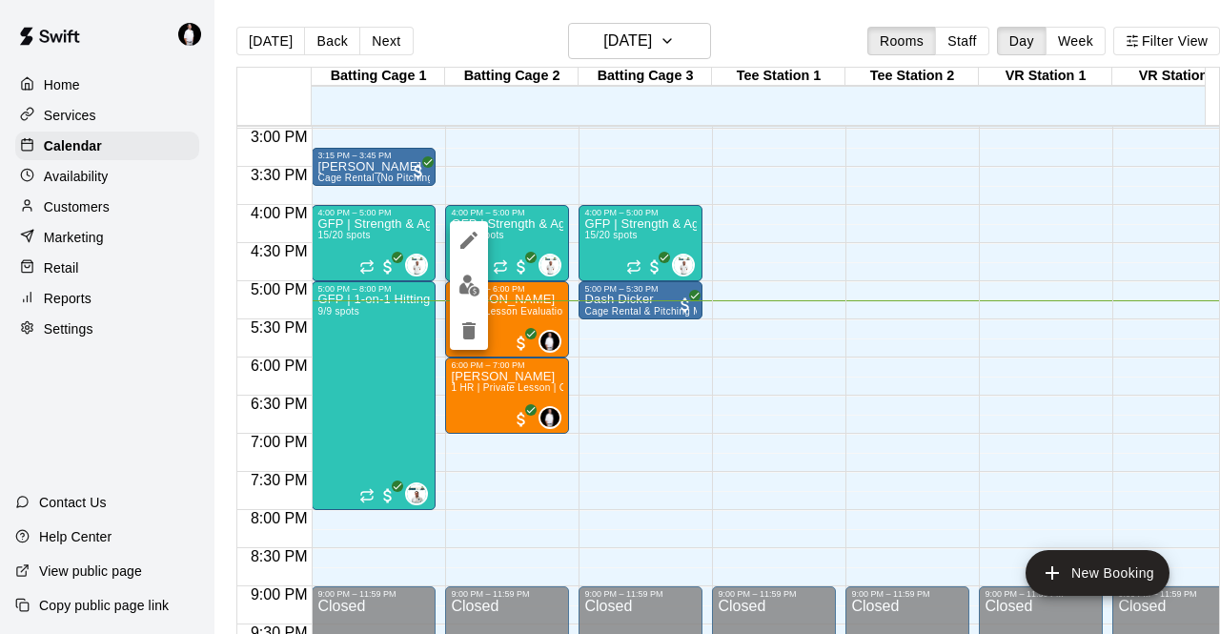
click at [465, 234] on icon "edit" at bounding box center [469, 240] width 23 height 23
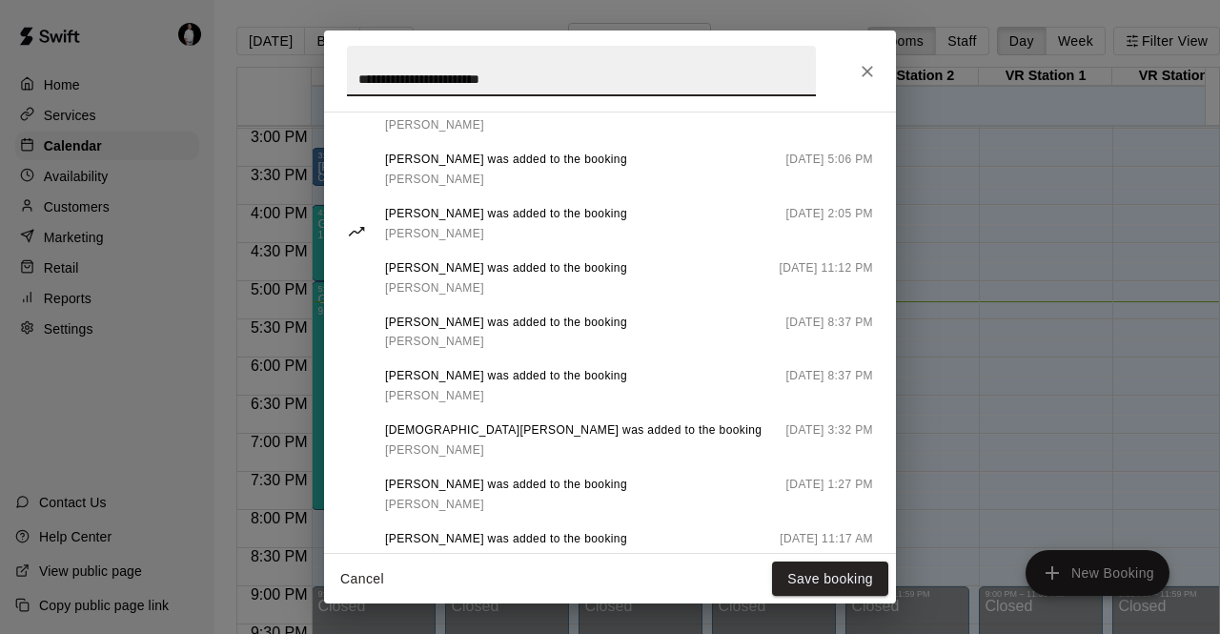
scroll to position [1635, 0]
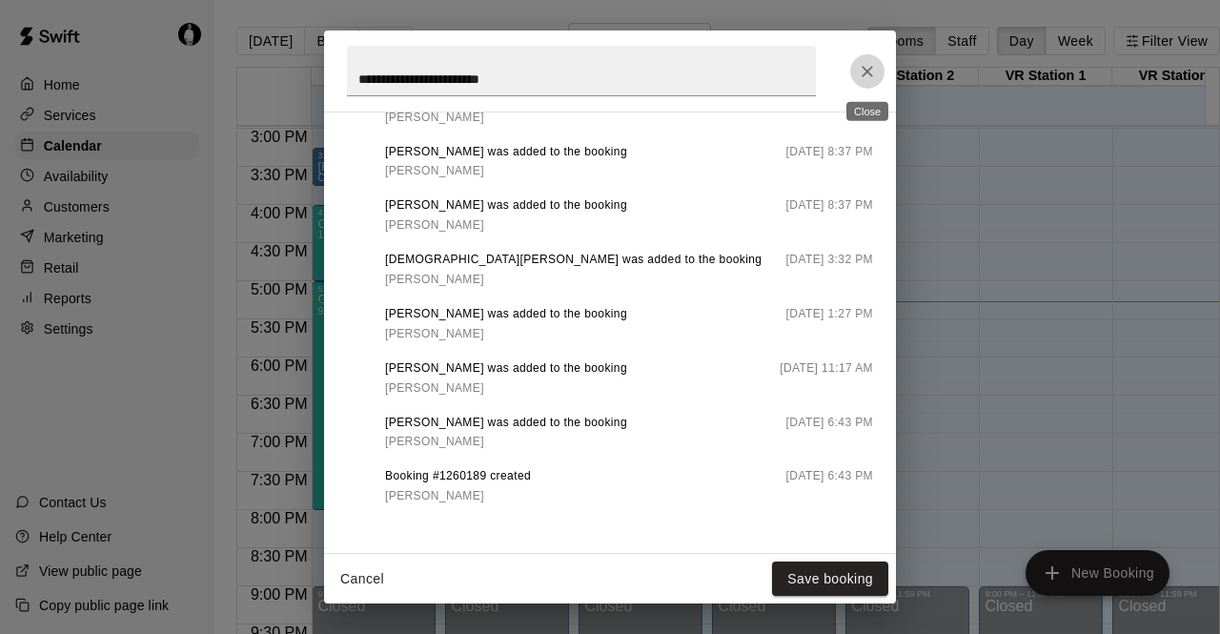
click at [557, 63] on icon "Close" at bounding box center [867, 71] width 19 height 19
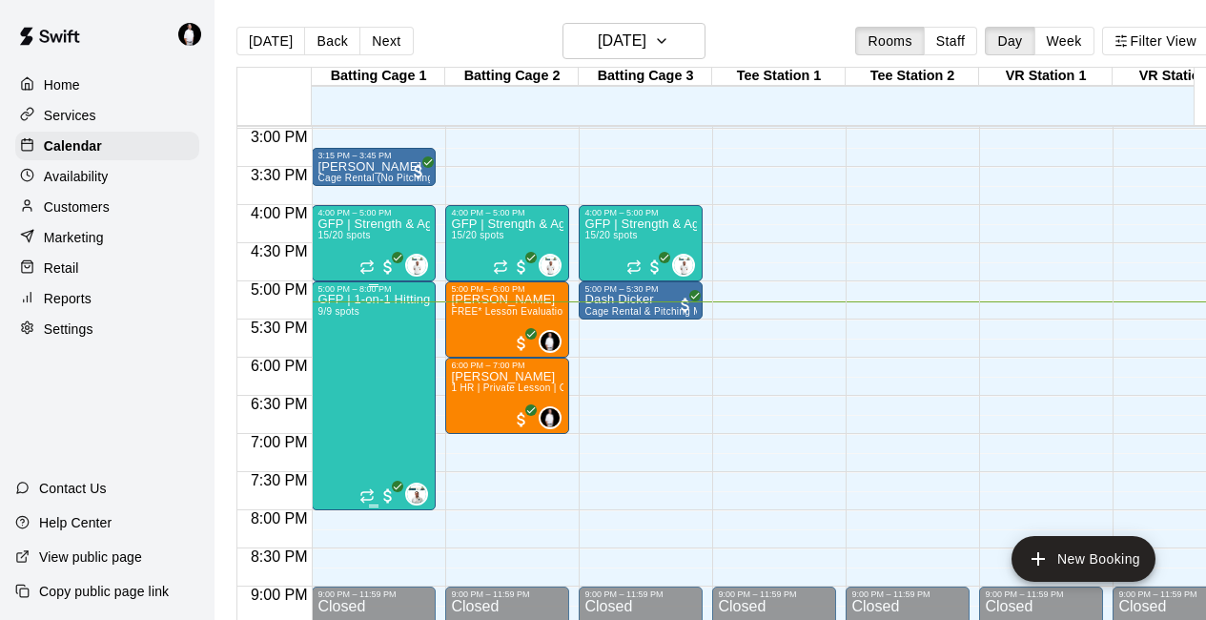
click at [384, 400] on div "GFP | 1-on-1 Hitting 9/9 spots" at bounding box center [373, 604] width 112 height 620
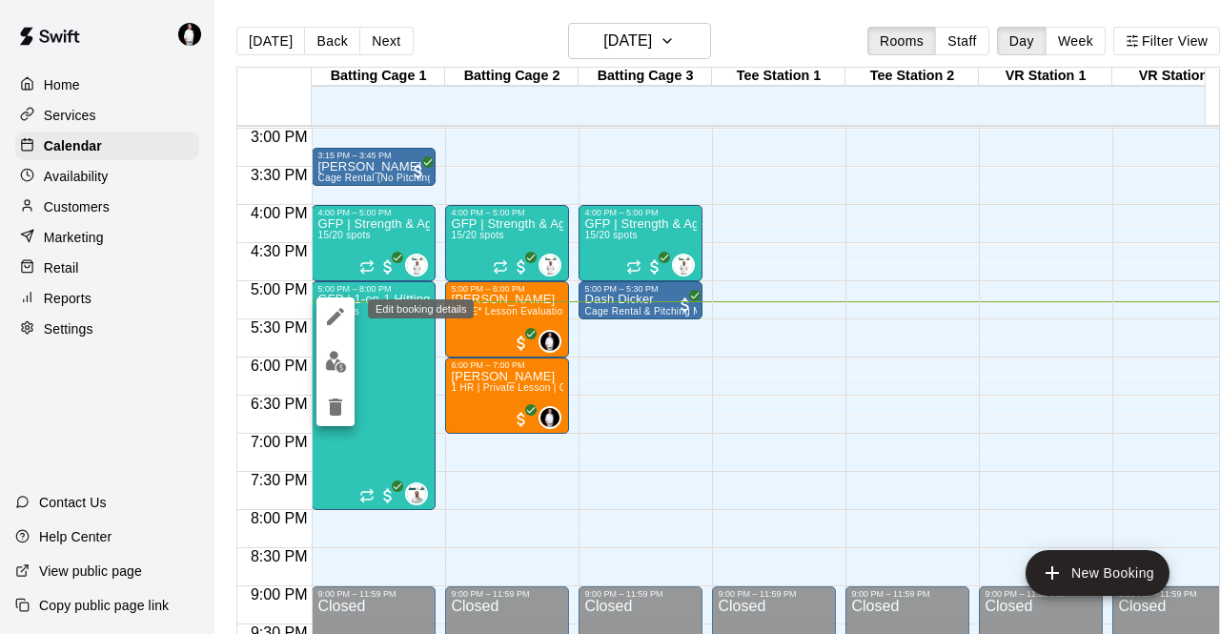
click at [336, 314] on icon "edit" at bounding box center [335, 316] width 17 height 17
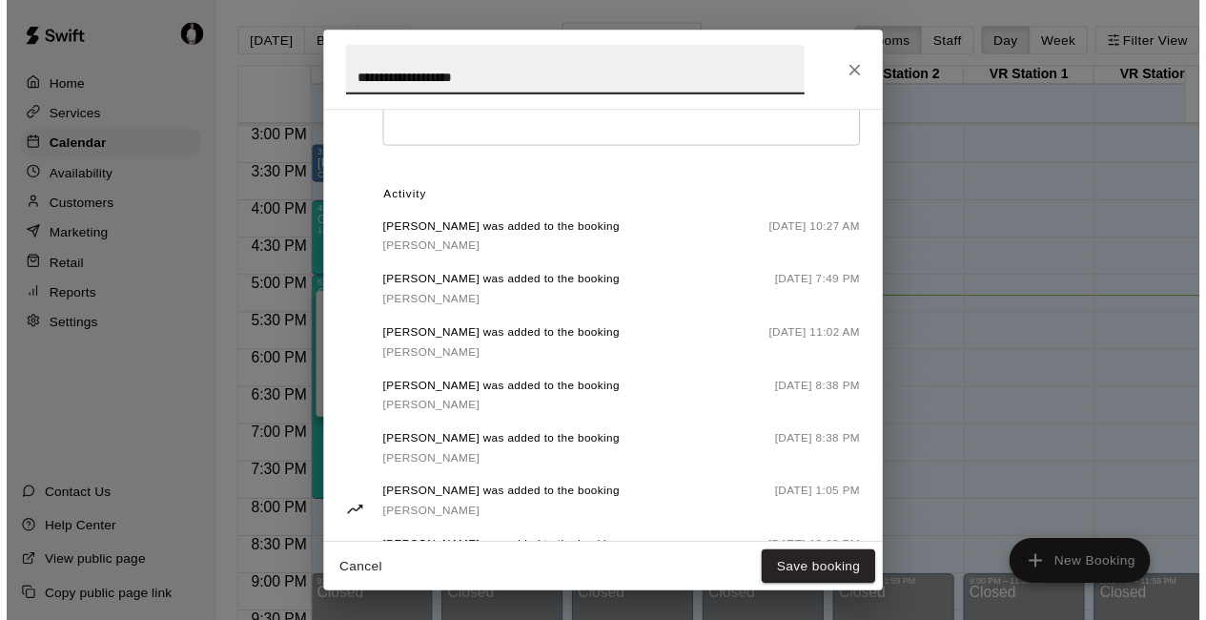
scroll to position [968, 0]
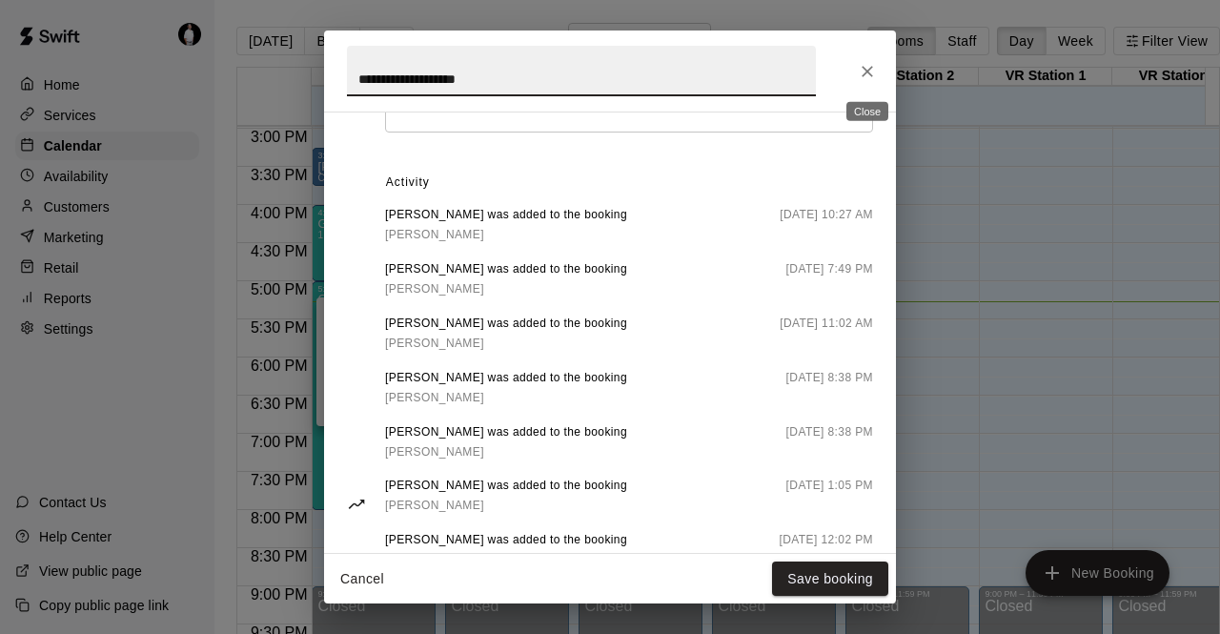
click at [557, 59] on button "Close" at bounding box center [867, 71] width 34 height 34
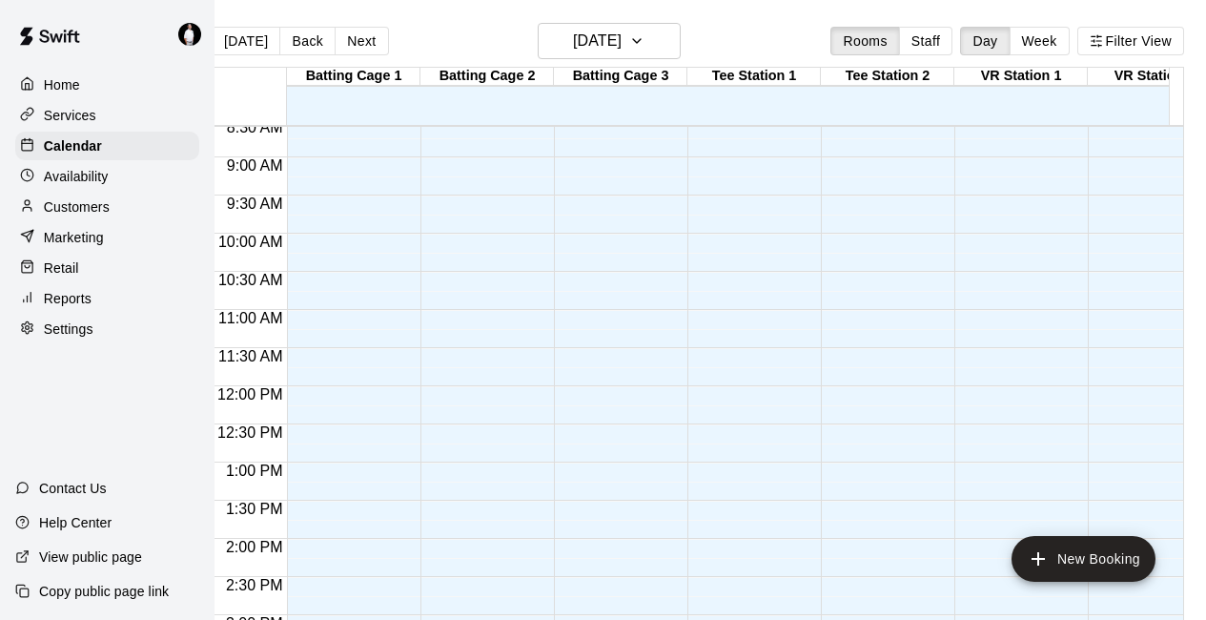
scroll to position [0, 0]
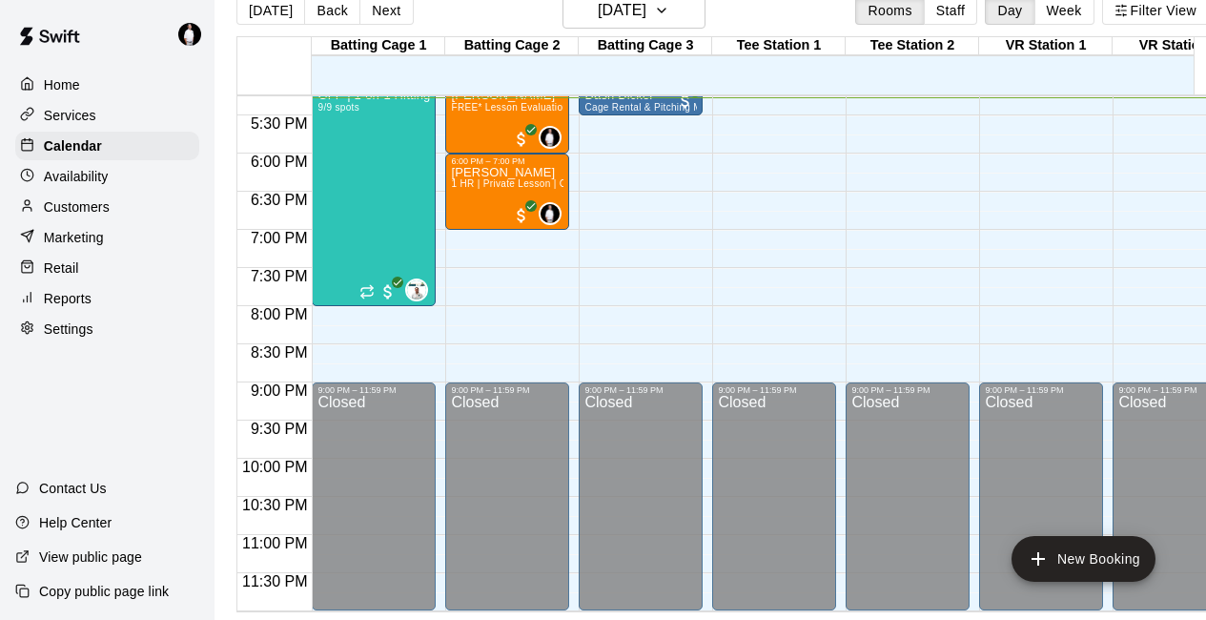
scroll to position [43, 0]
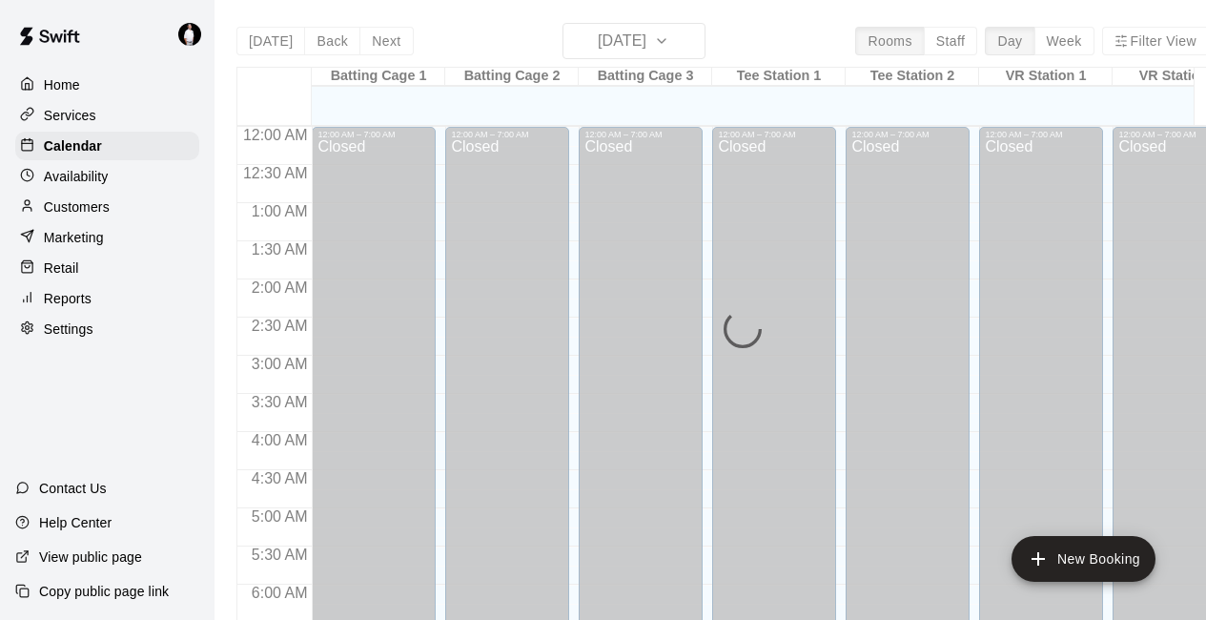
scroll to position [1244, 0]
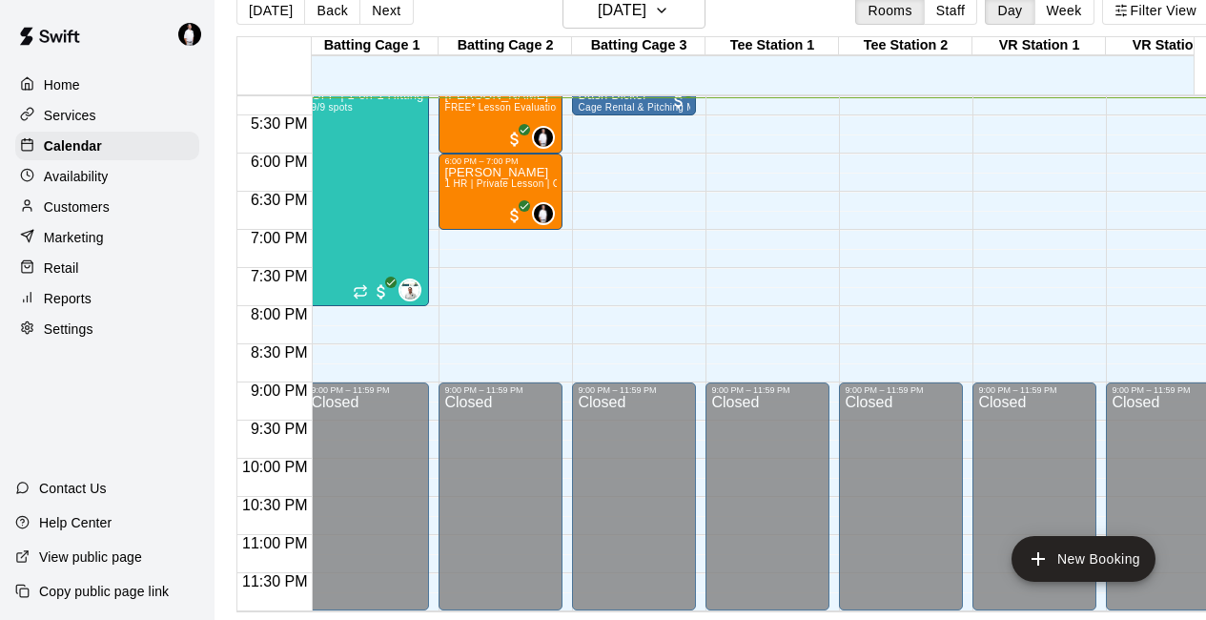
scroll to position [0, 3]
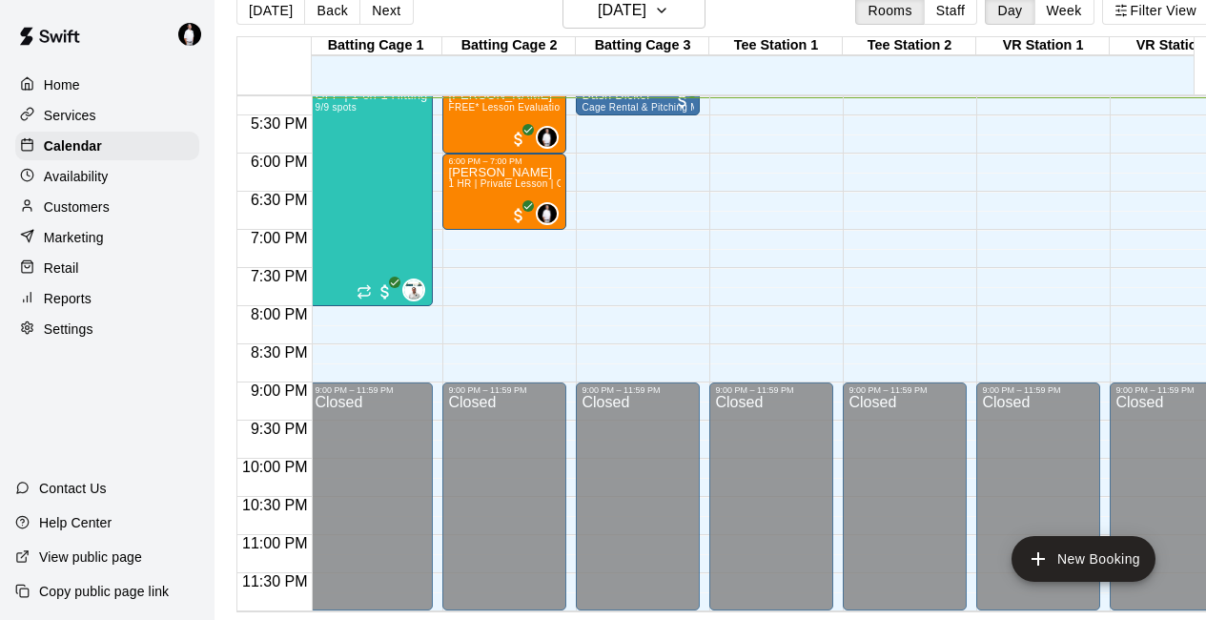
click at [557, 344] on div at bounding box center [776, 353] width 132 height 19
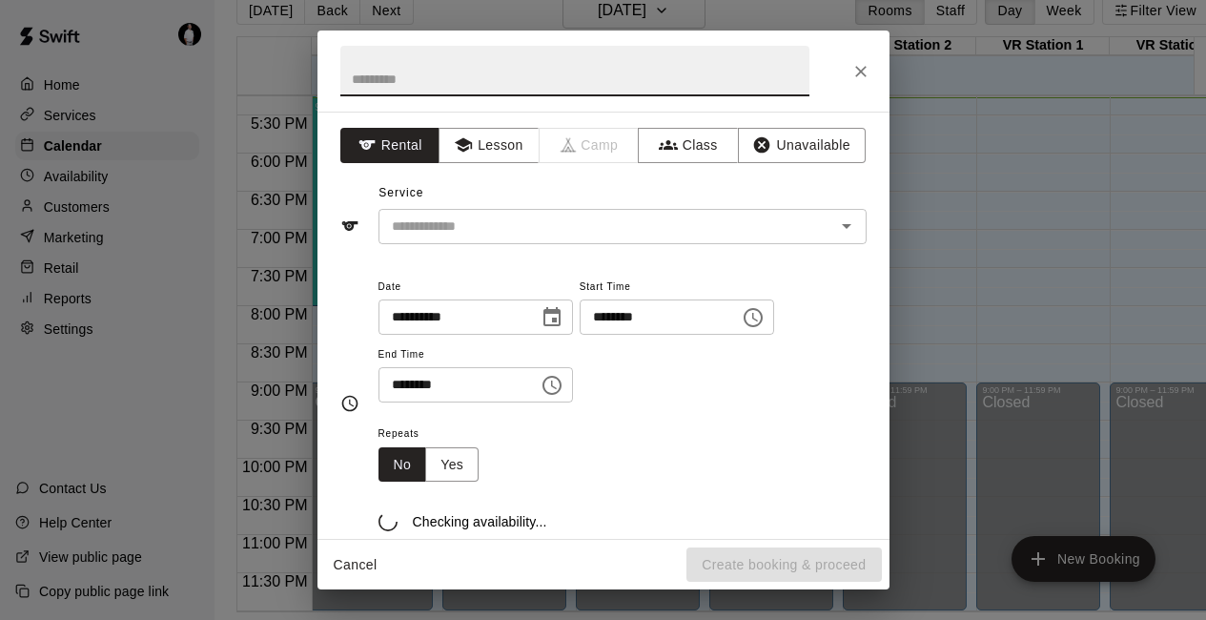
scroll to position [31, 0]
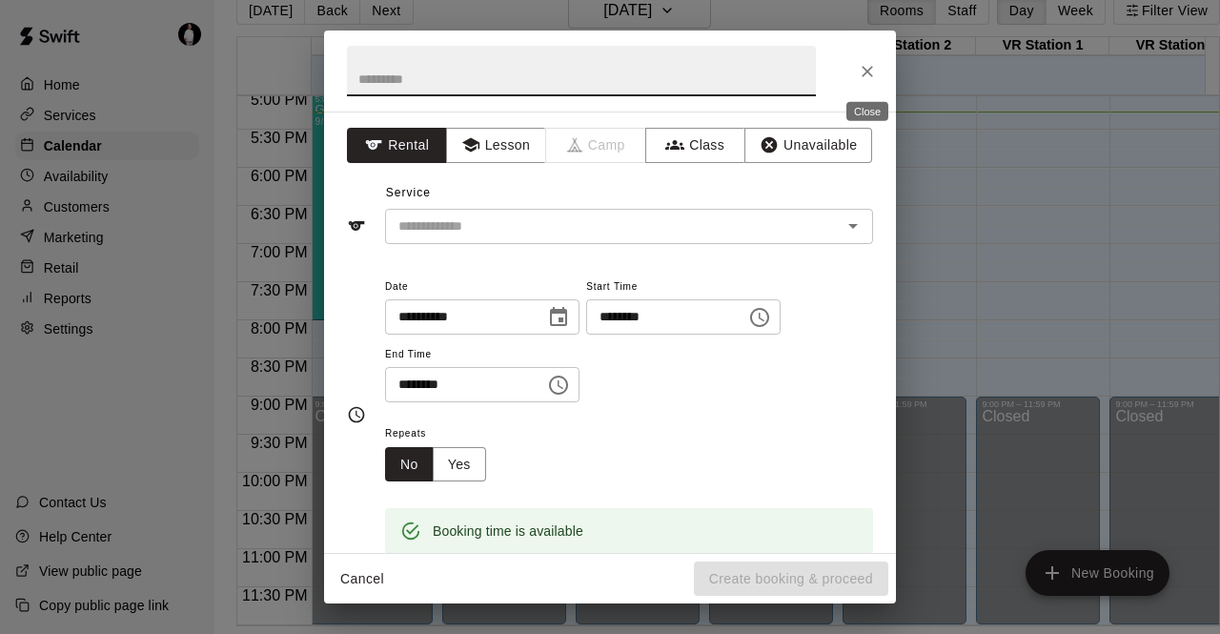
click at [557, 67] on icon "Close" at bounding box center [867, 71] width 19 height 19
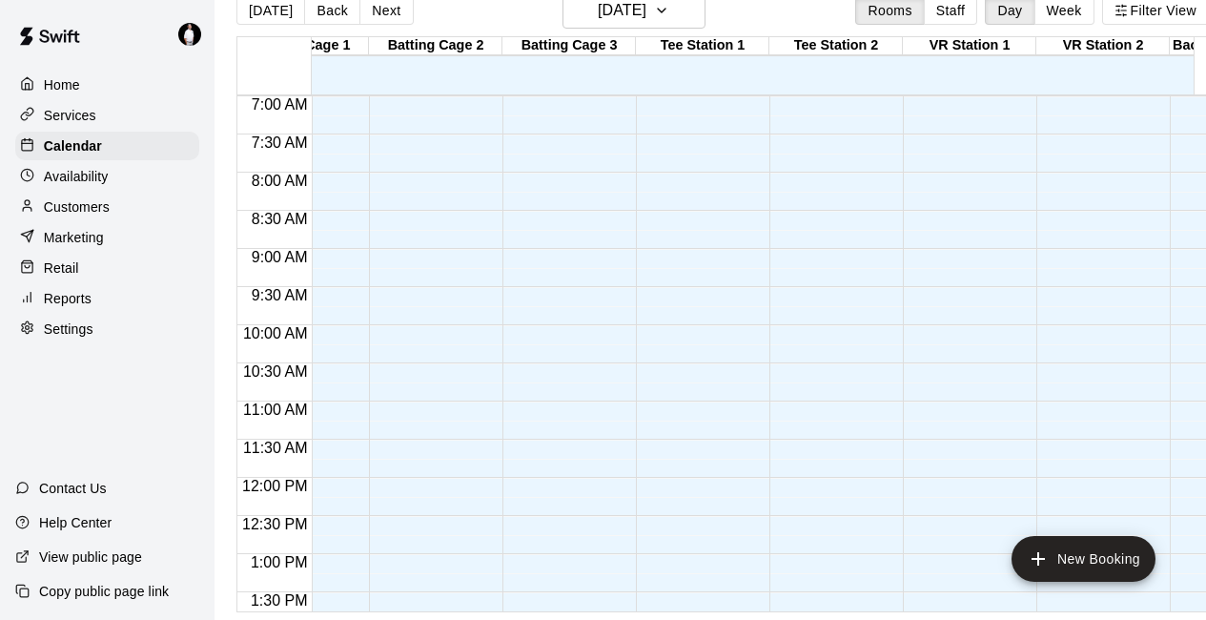
scroll to position [0, 0]
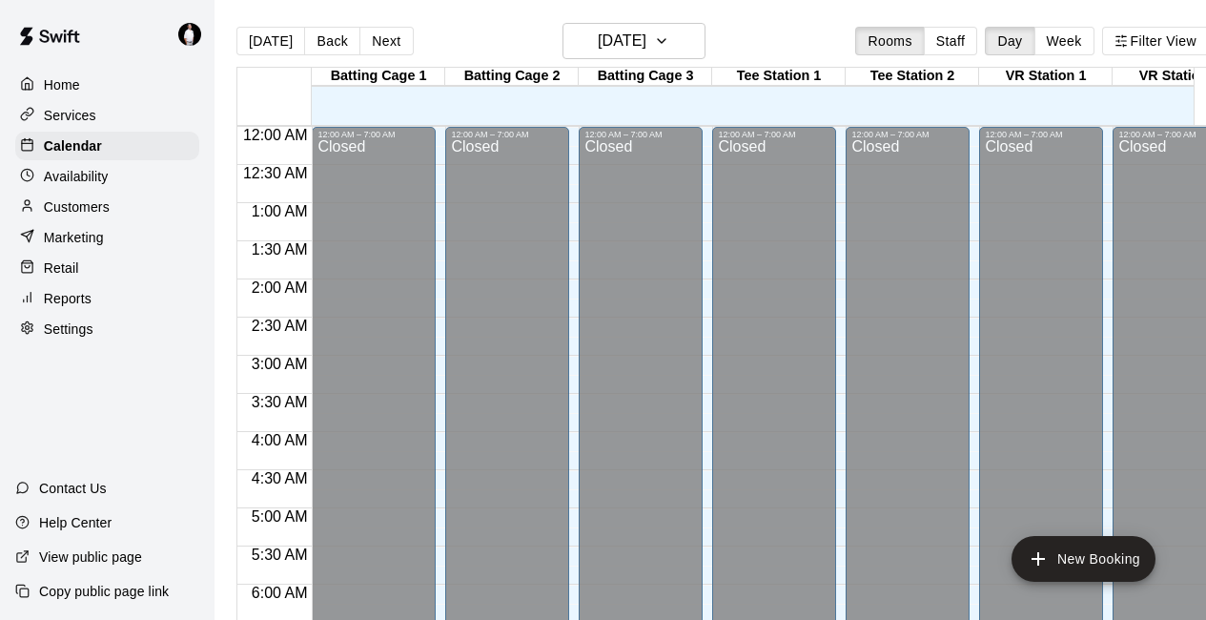
click at [303, 168] on span "12:30 AM" at bounding box center [275, 173] width 74 height 16
click at [378, 210] on div "Closed" at bounding box center [373, 403] width 112 height 528
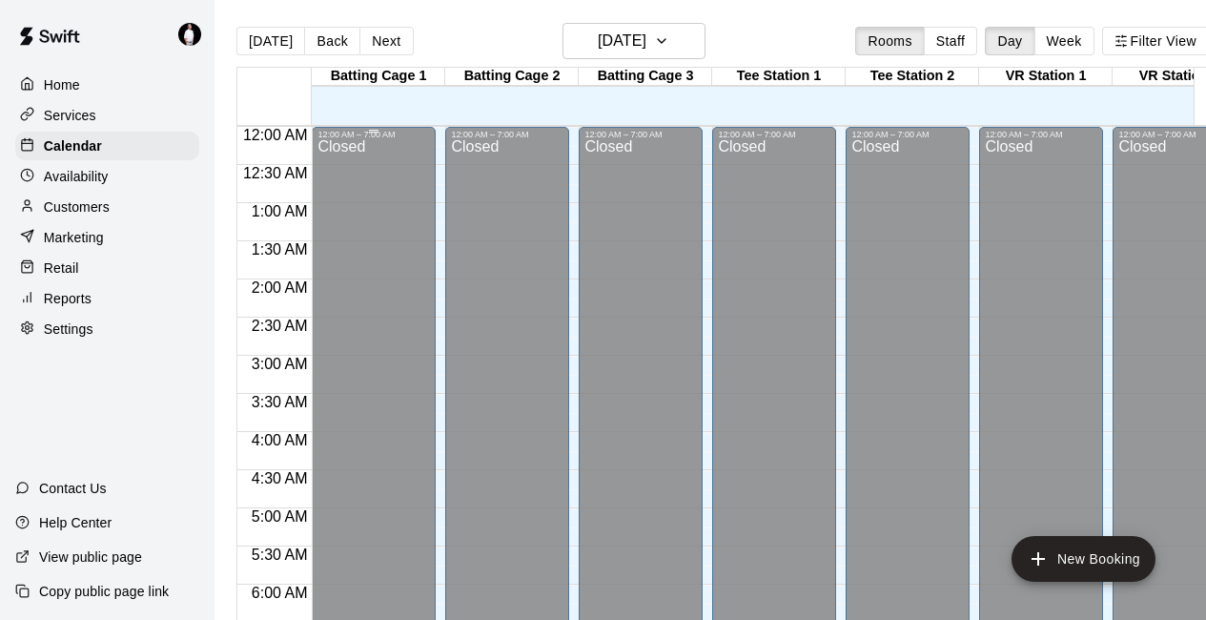
click at [378, 210] on div "Closed" at bounding box center [373, 403] width 112 height 528
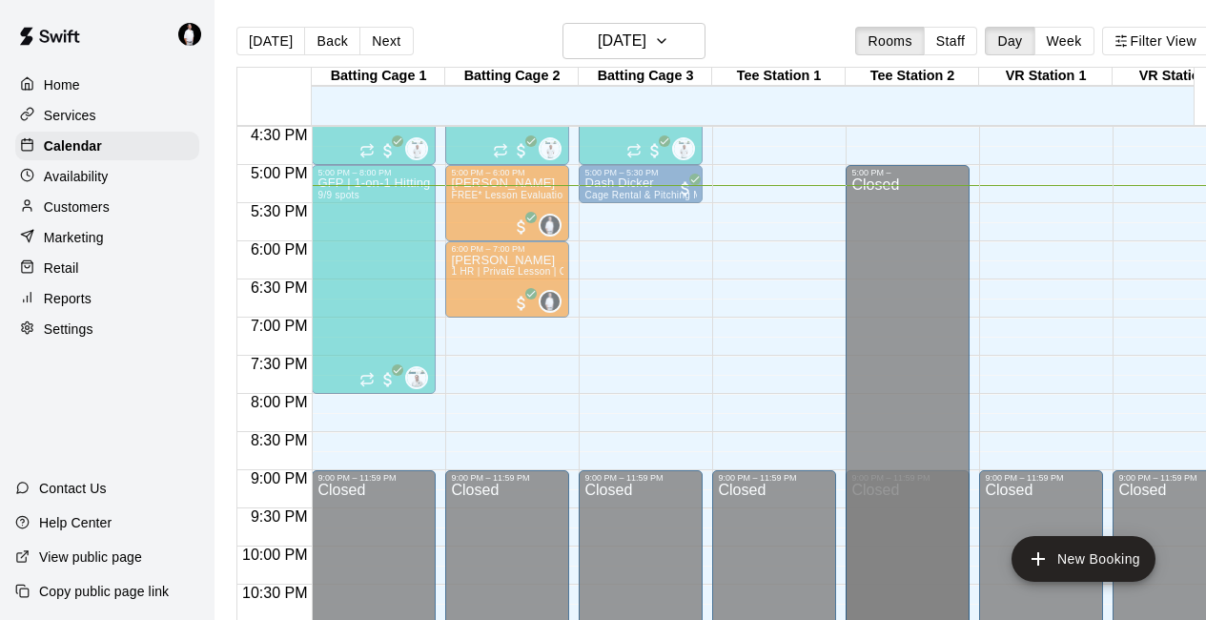
drag, startPoint x: 378, startPoint y: 210, endPoint x: 914, endPoint y: 182, distance: 536.4
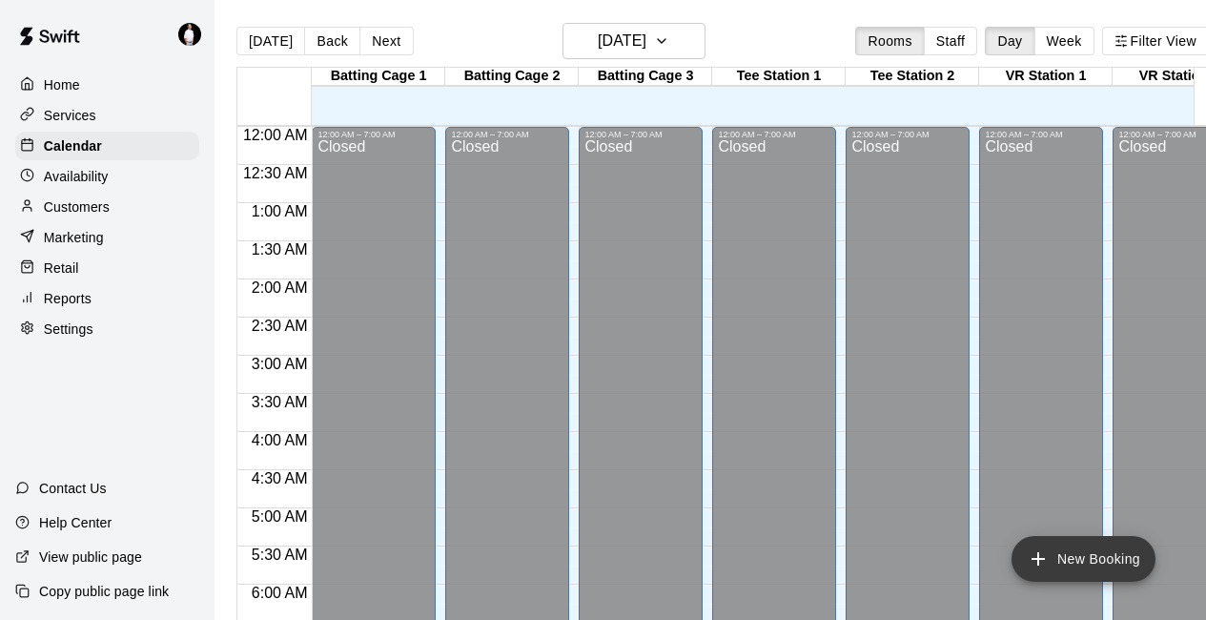
click at [557, 550] on button "New Booking" at bounding box center [1083, 559] width 144 height 46
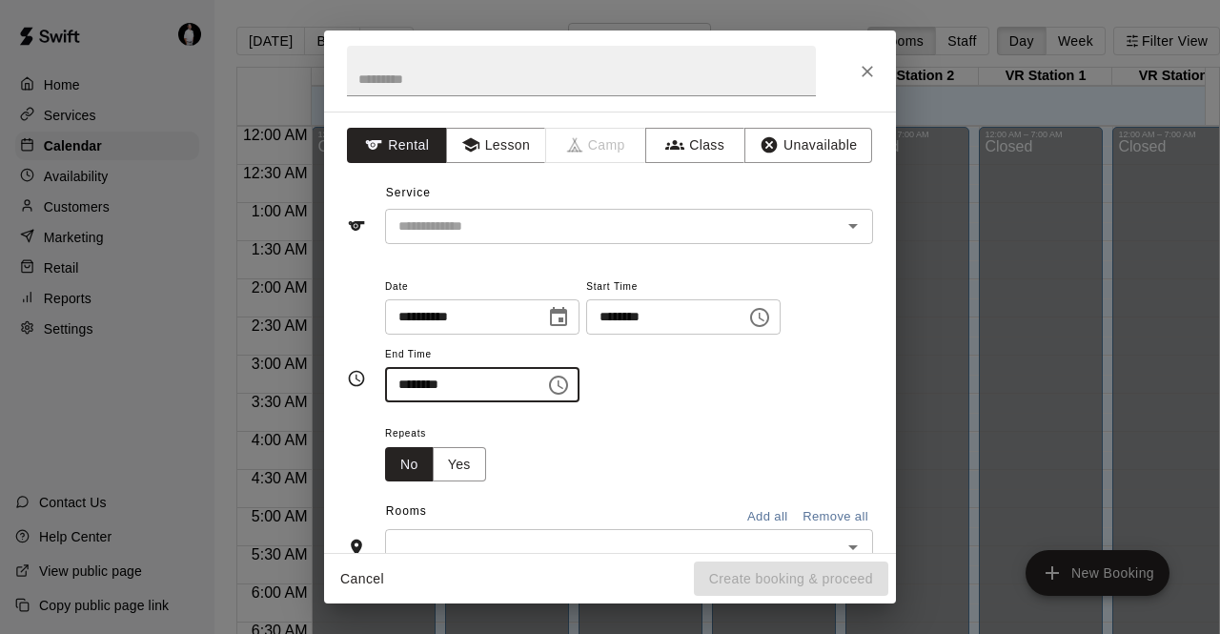
click at [496, 373] on input "********" at bounding box center [458, 384] width 147 height 35
click at [497, 381] on input "********" at bounding box center [458, 384] width 147 height 35
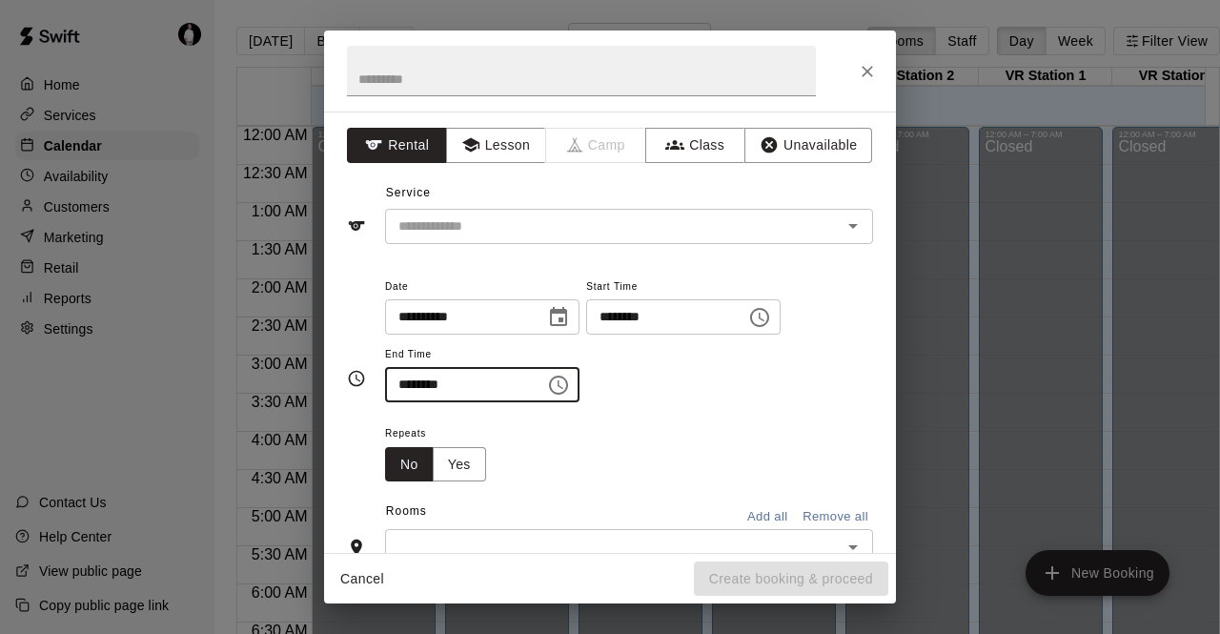
click at [495, 379] on input "********" at bounding box center [458, 384] width 147 height 35
drag, startPoint x: 1036, startPoint y: 271, endPoint x: 1022, endPoint y: 278, distance: 16.2
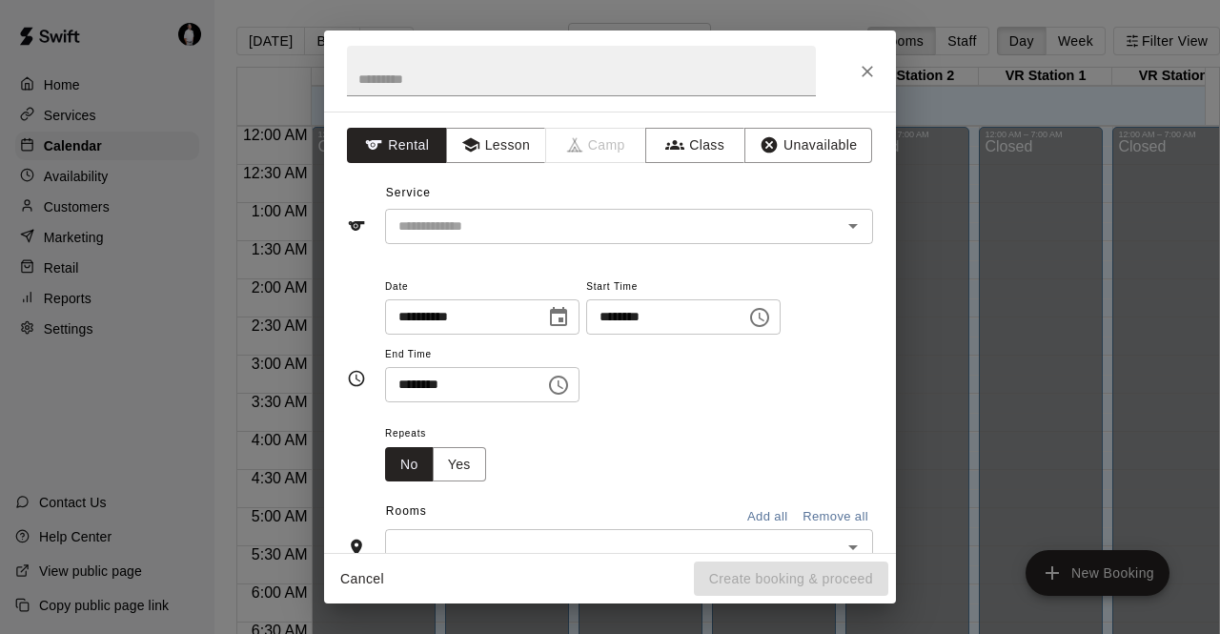
click at [557, 278] on div "**********" at bounding box center [610, 317] width 1220 height 634
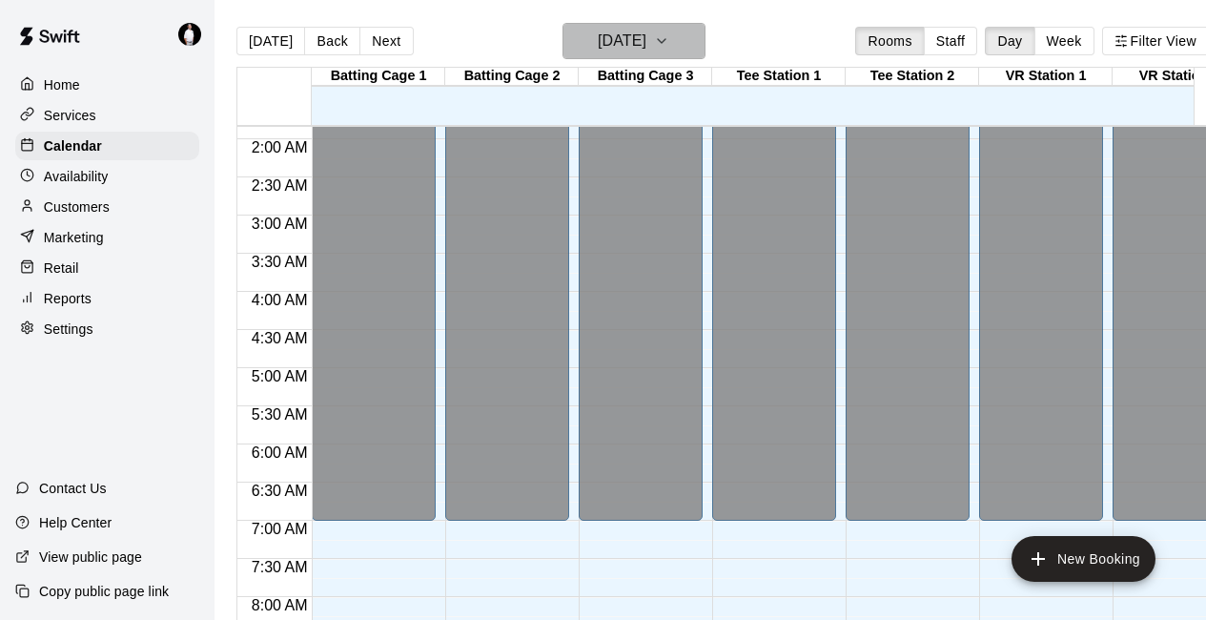
click at [557, 32] on button "[DATE]" at bounding box center [633, 41] width 143 height 36
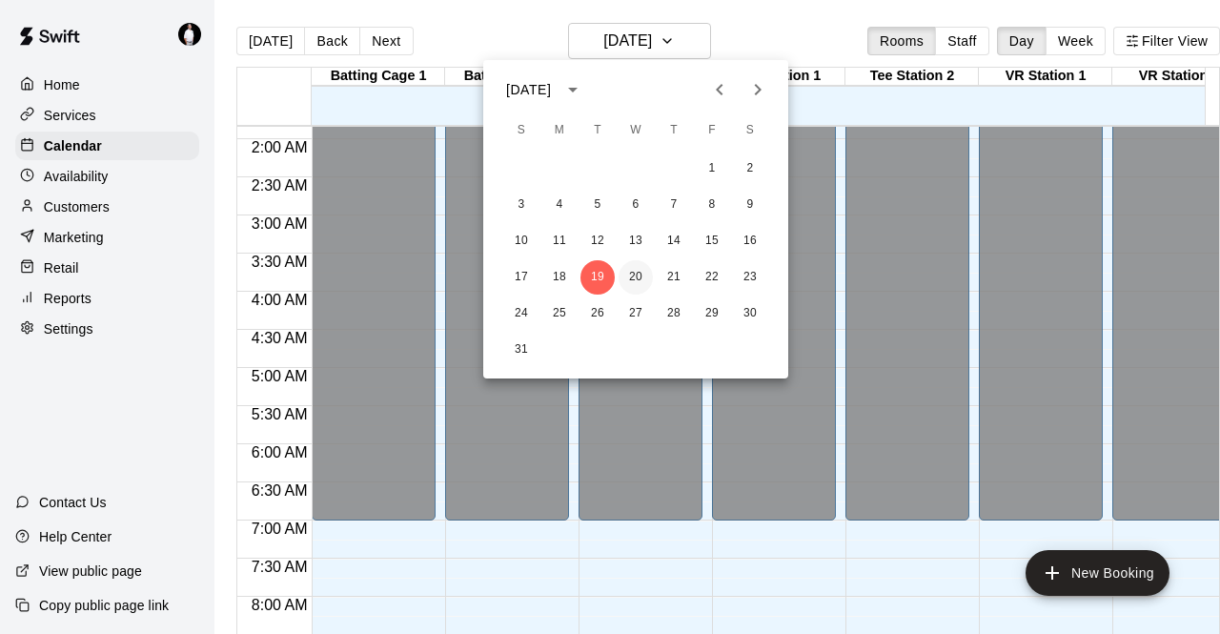
click at [557, 270] on button "20" at bounding box center [636, 277] width 34 height 34
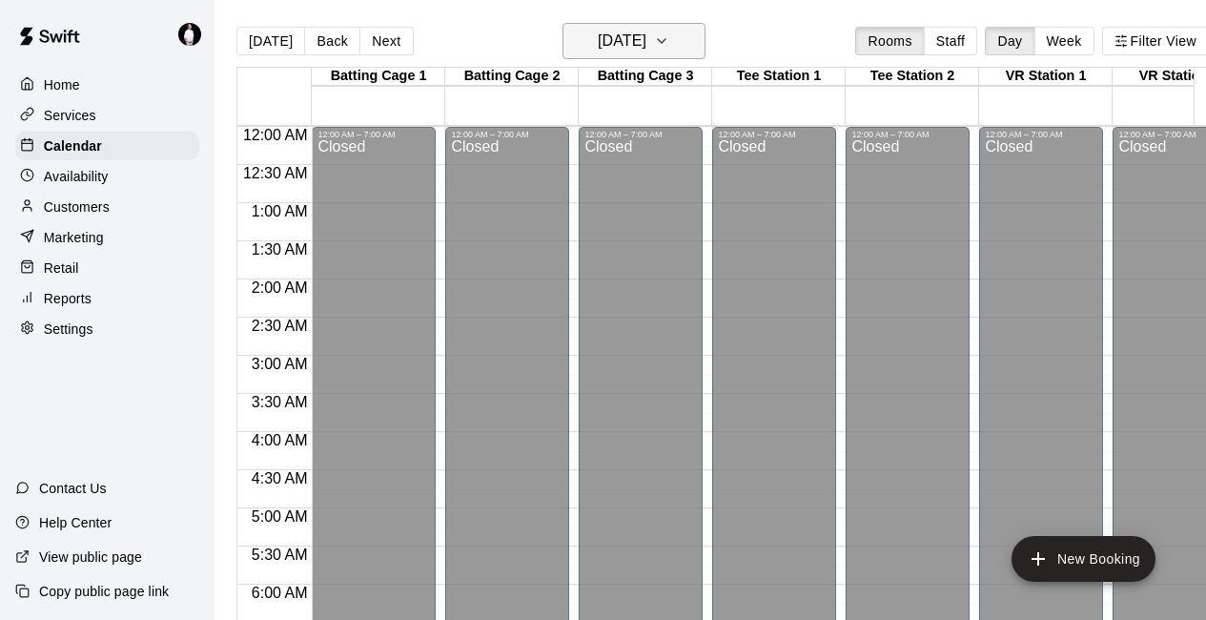
click at [557, 45] on icon "button" at bounding box center [661, 41] width 15 height 23
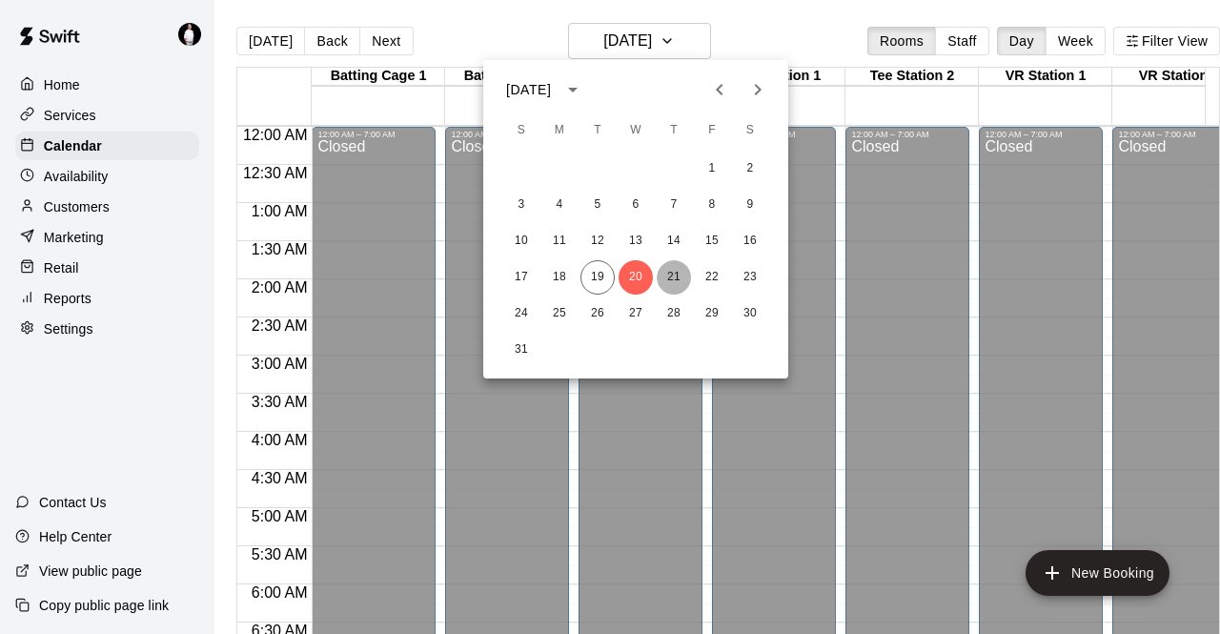
click at [557, 268] on button "21" at bounding box center [674, 277] width 34 height 34
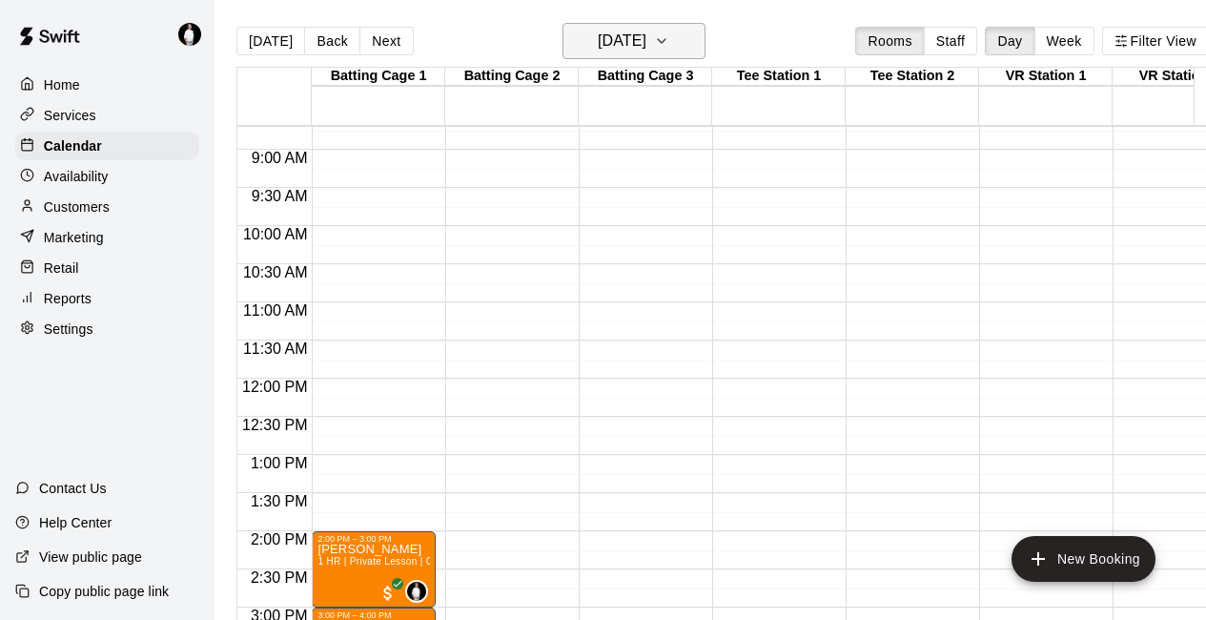
click at [557, 39] on h6 "Thursday Aug 21" at bounding box center [622, 41] width 49 height 27
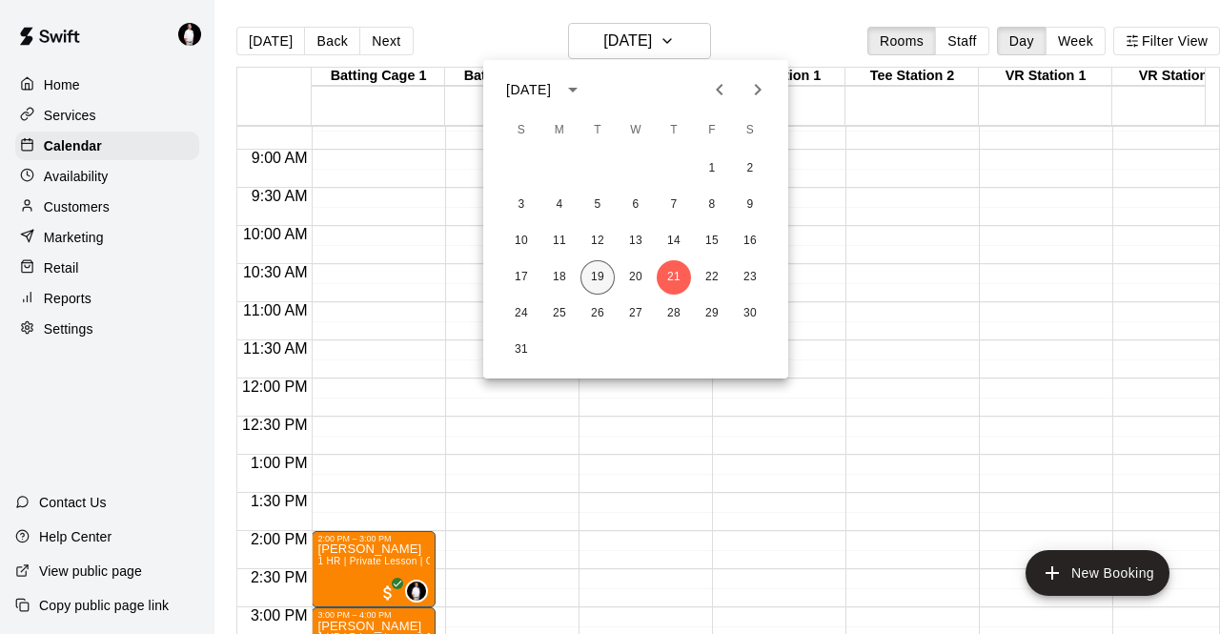
click at [557, 281] on button "19" at bounding box center [597, 277] width 34 height 34
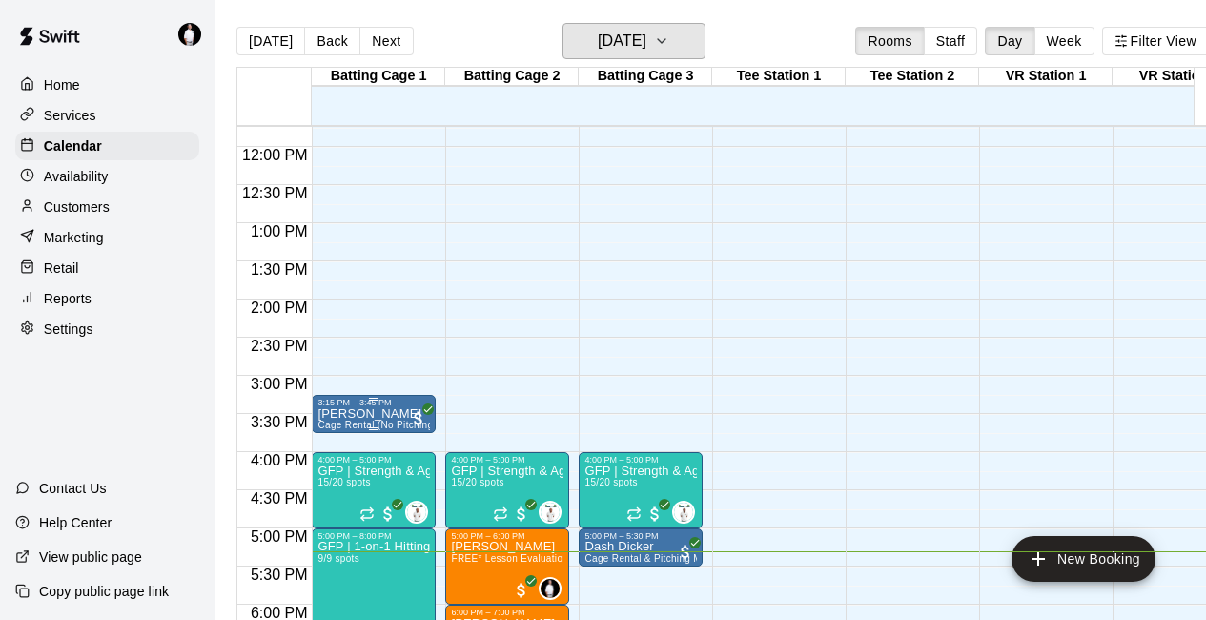
scroll to position [894, 0]
click at [392, 406] on div "3:15 PM – 3:45 PM" at bounding box center [373, 403] width 112 height 10
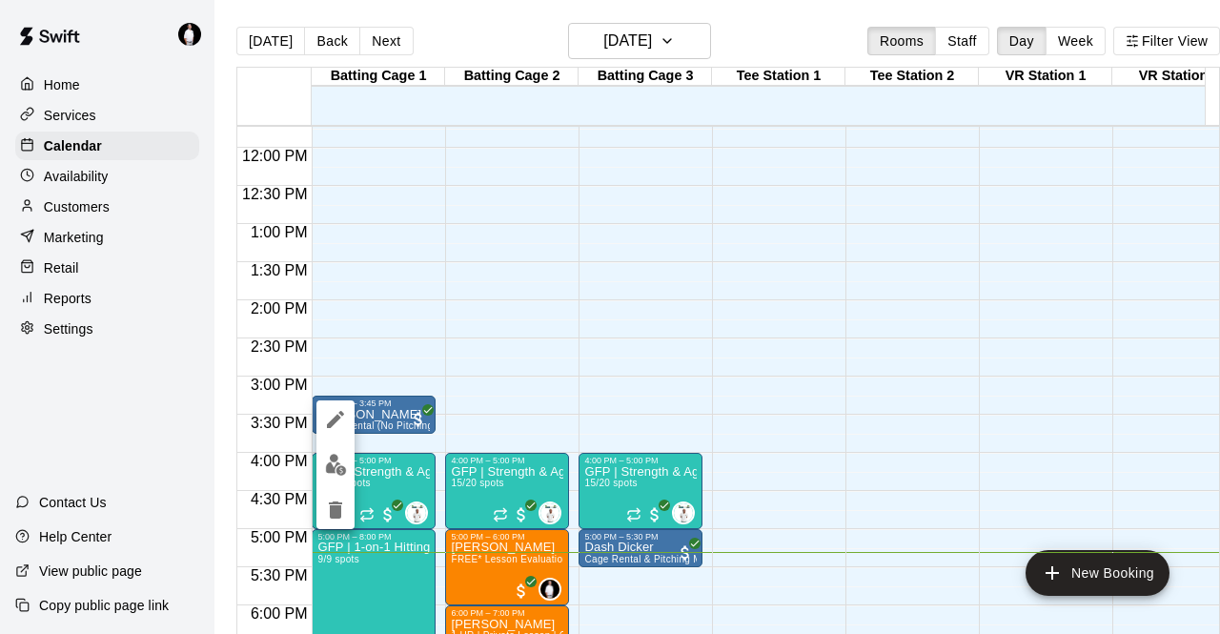
click at [335, 418] on icon "edit" at bounding box center [335, 419] width 17 height 17
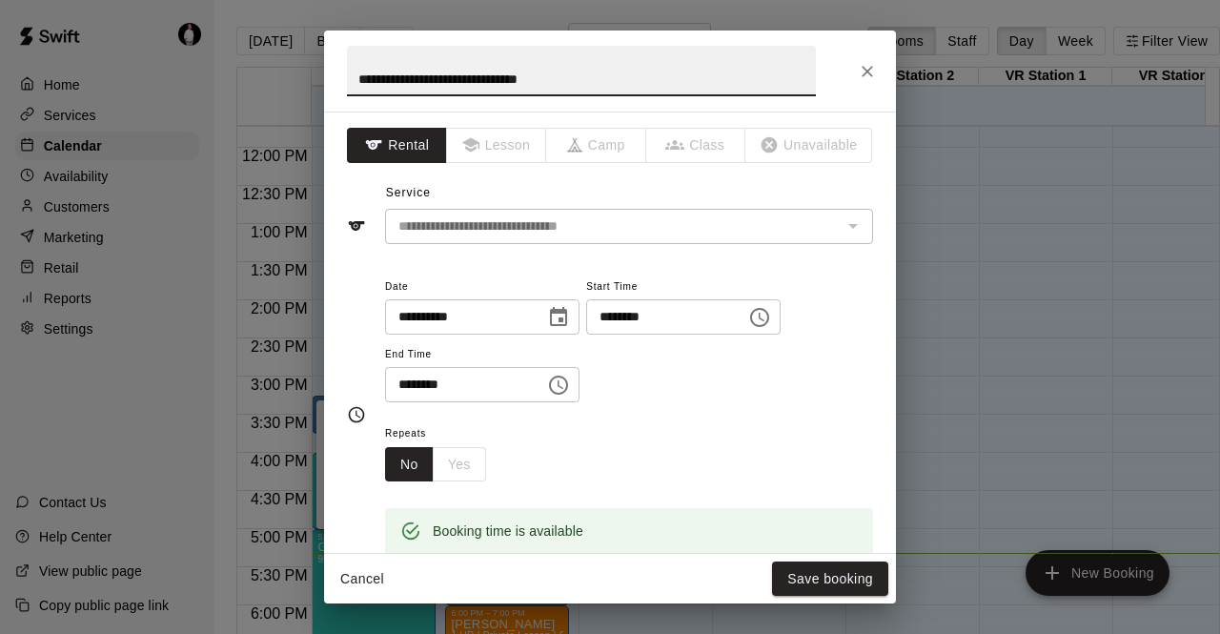
click at [557, 66] on icon "Close" at bounding box center [867, 71] width 11 height 11
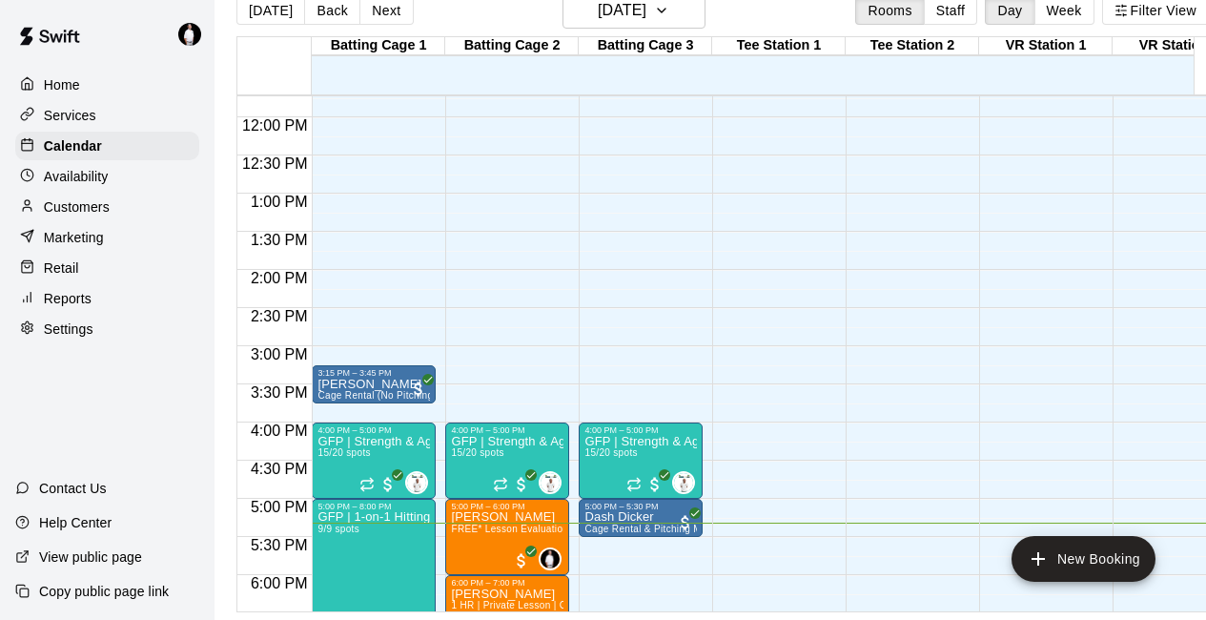
scroll to position [0, 0]
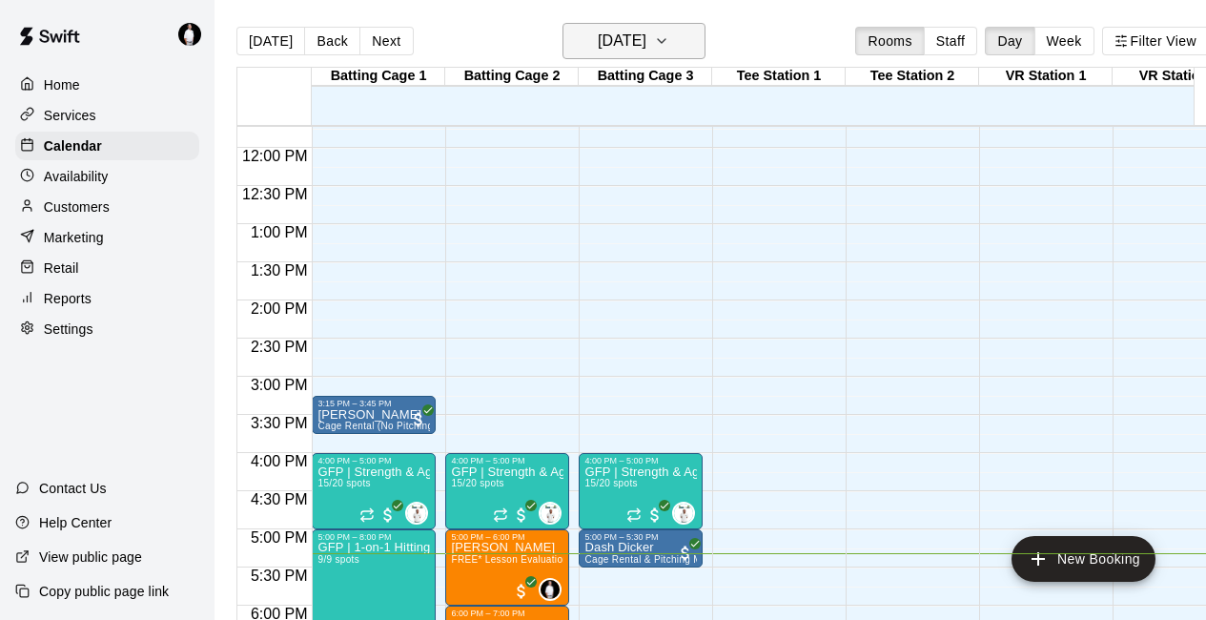
click at [557, 44] on h6 "[DATE]" at bounding box center [622, 41] width 49 height 27
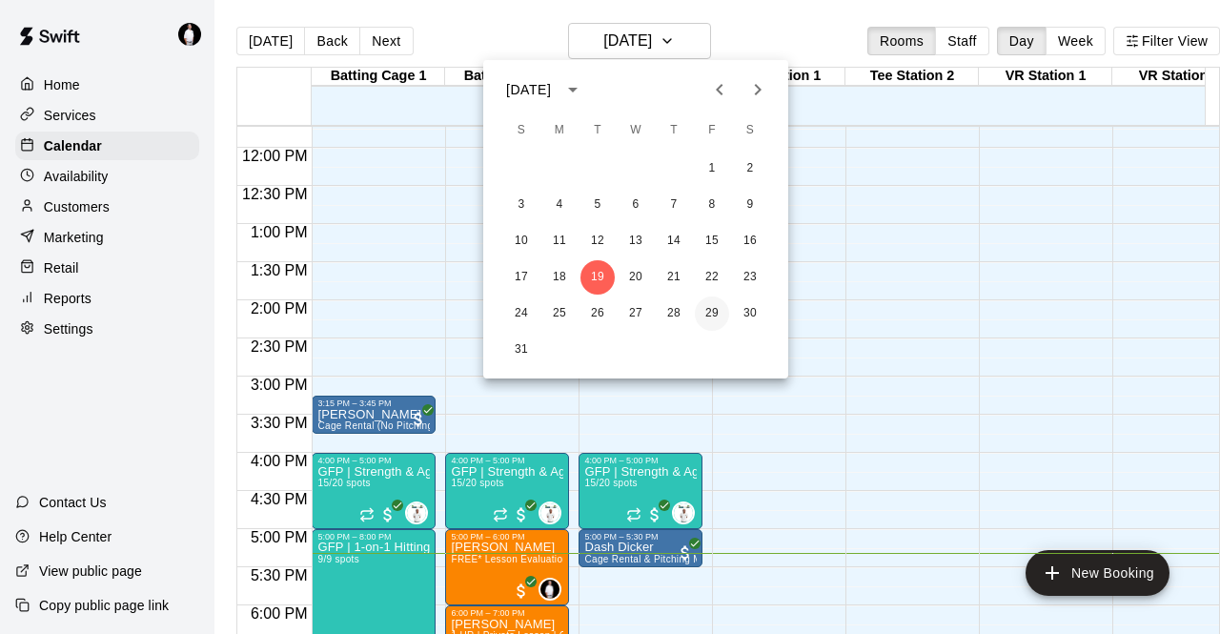
click at [557, 306] on button "29" at bounding box center [712, 313] width 34 height 34
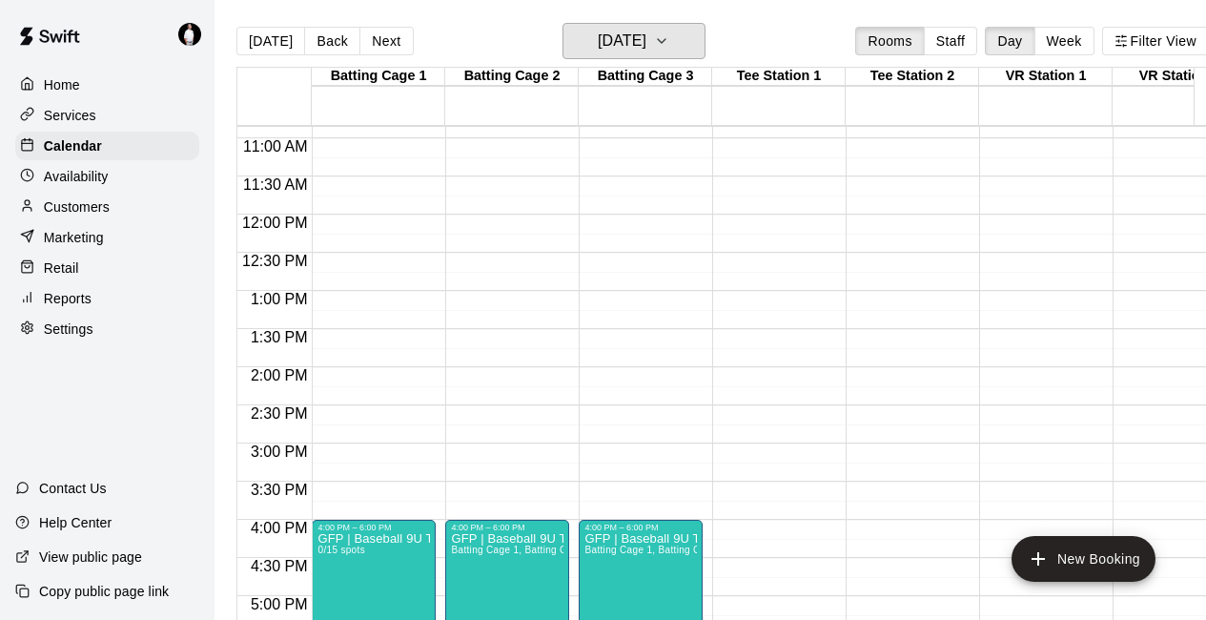
scroll to position [806, 0]
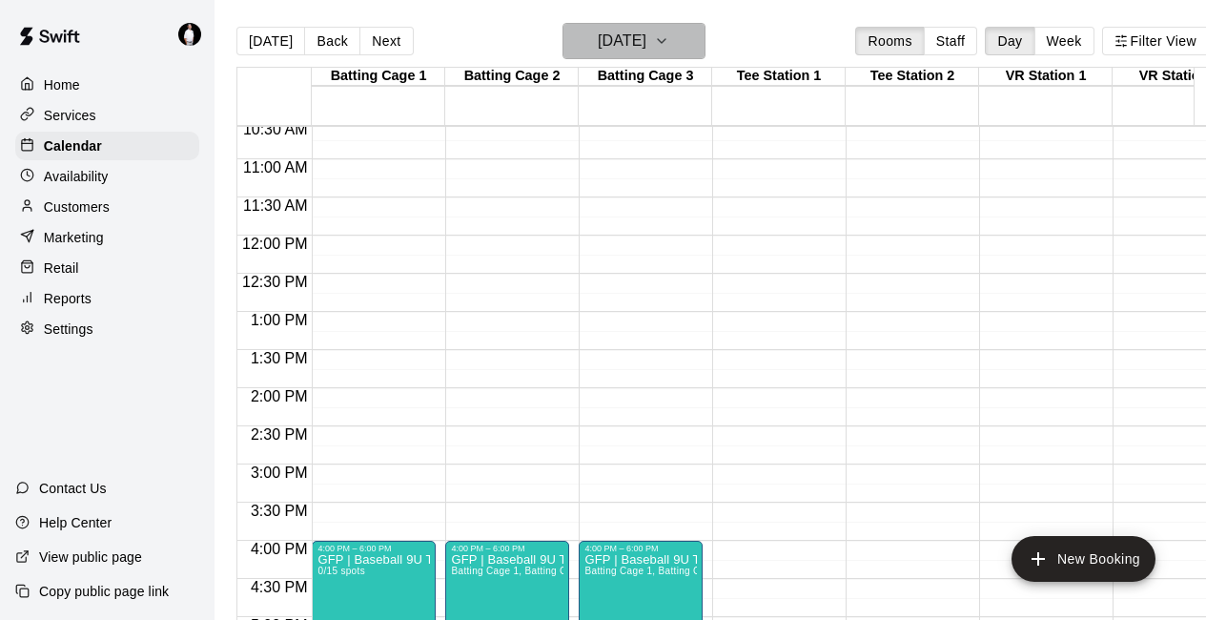
click at [557, 48] on h6 "Friday Aug 29" at bounding box center [622, 41] width 49 height 27
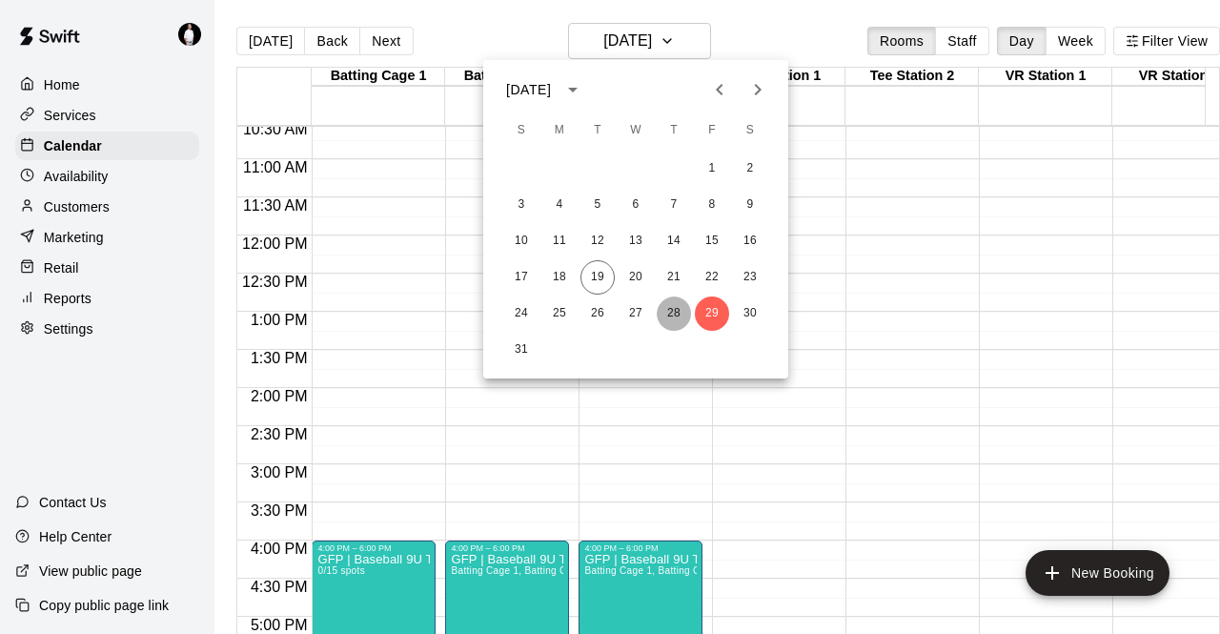
click at [557, 307] on button "28" at bounding box center [674, 313] width 34 height 34
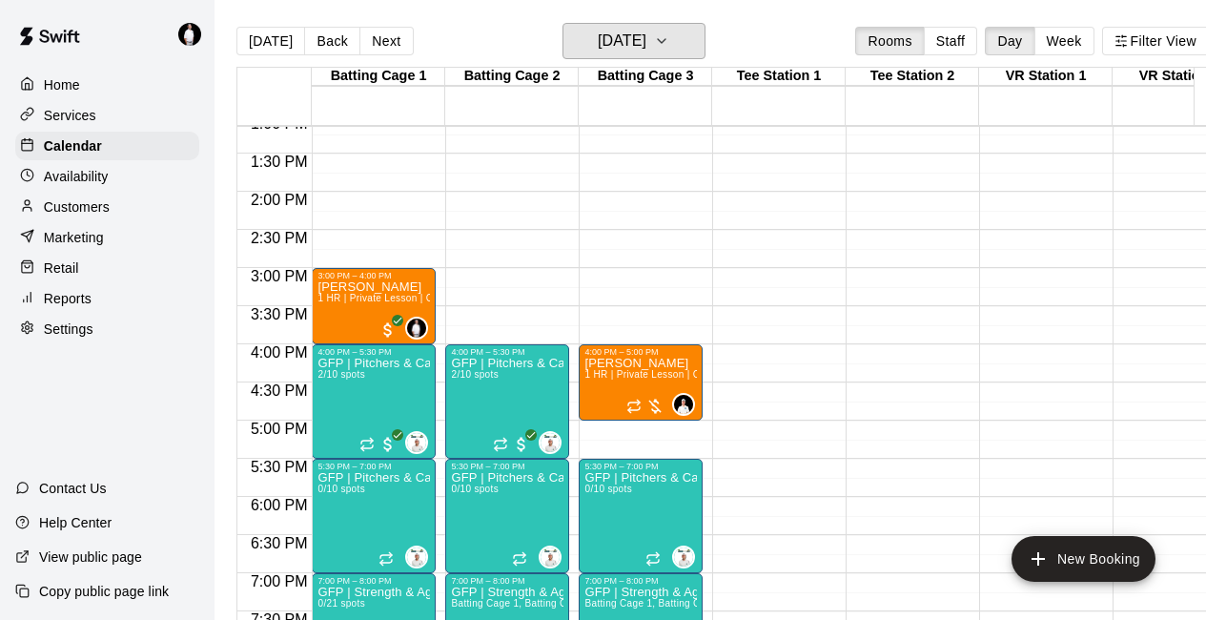
scroll to position [1015, 0]
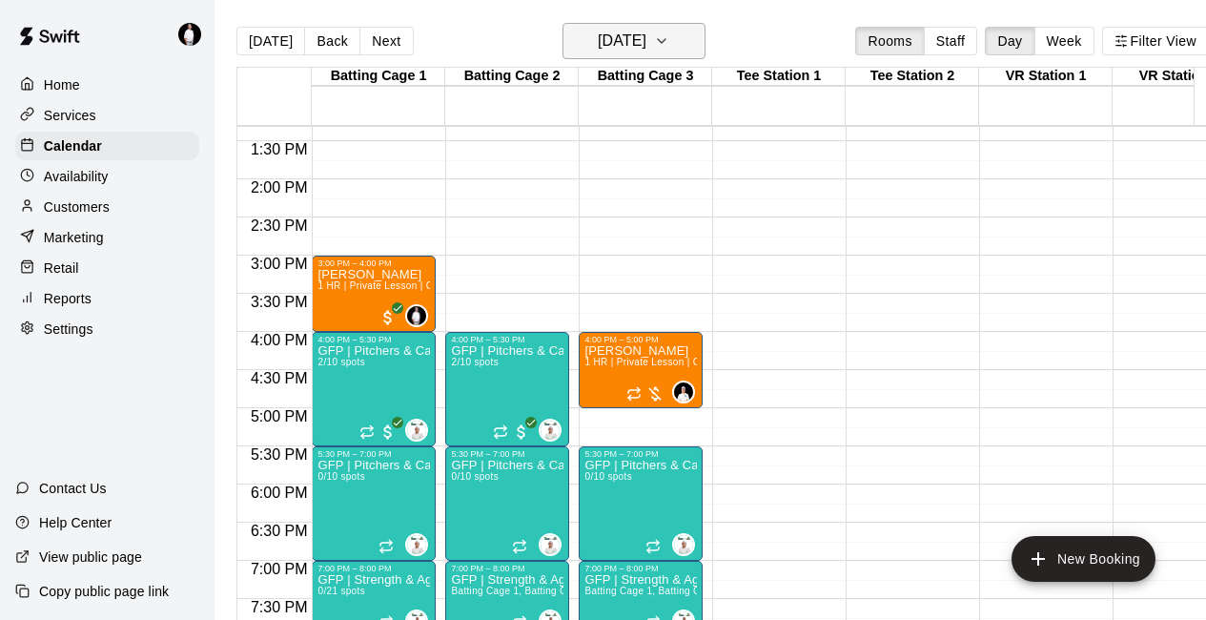
click at [557, 42] on h6 "Thursday Aug 28" at bounding box center [622, 41] width 49 height 27
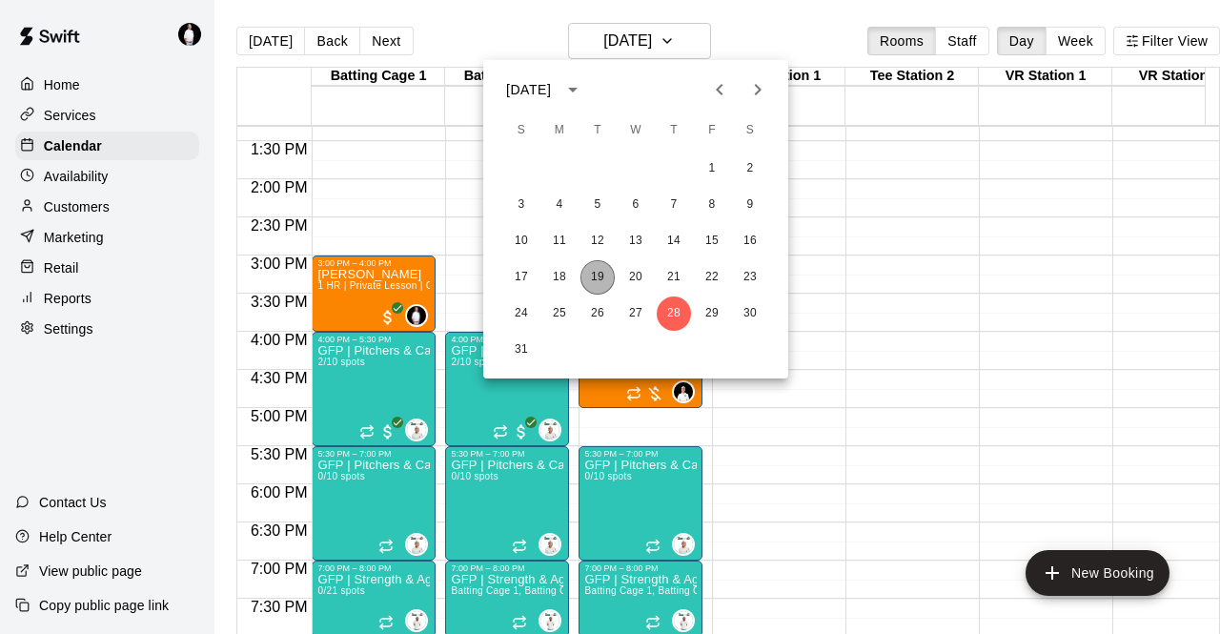
click at [557, 275] on button "19" at bounding box center [597, 277] width 34 height 34
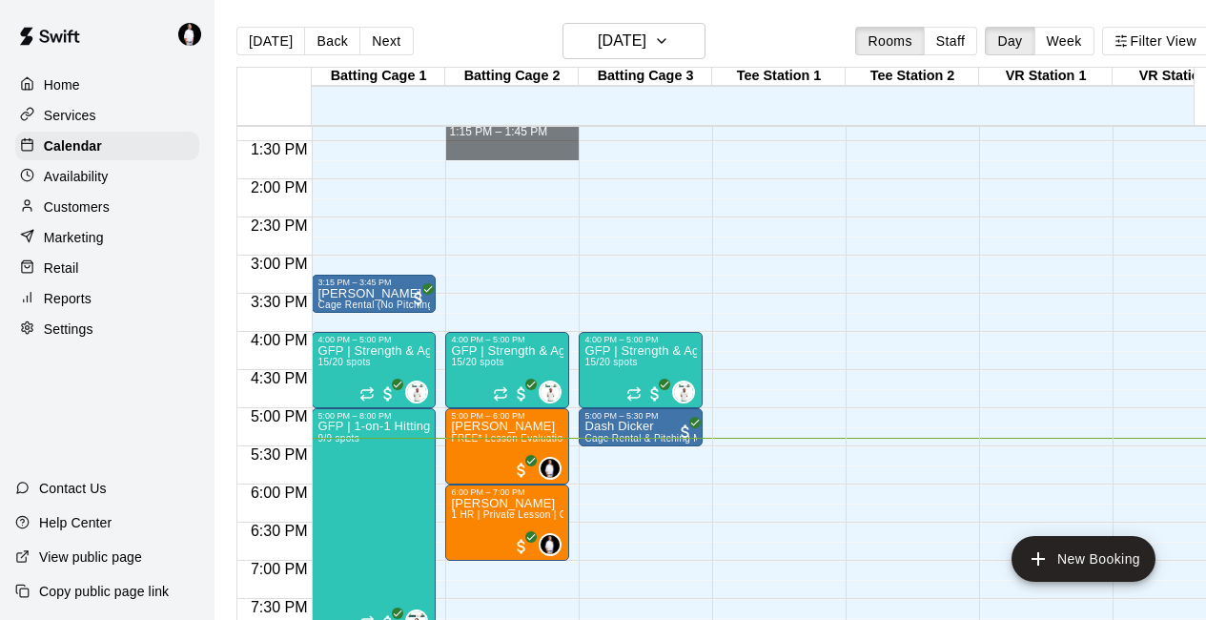
drag, startPoint x: 525, startPoint y: 145, endPoint x: 764, endPoint y: 285, distance: 277.3
click at [557, 285] on div "12:00 AM 12:30 AM 1:00 AM 1:30 AM 2:00 AM 2:30 AM 3:00 AM 3:30 AM 4:00 AM 4:30 …" at bounding box center [722, 383] width 970 height 517
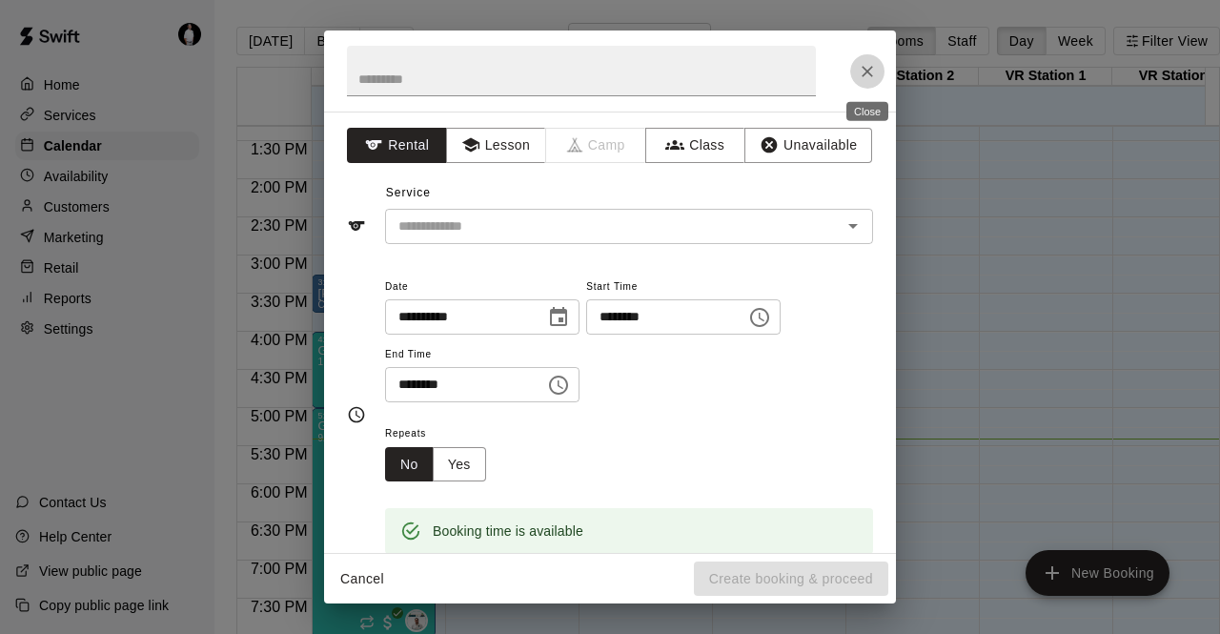
click at [557, 71] on icon "Close" at bounding box center [867, 71] width 19 height 19
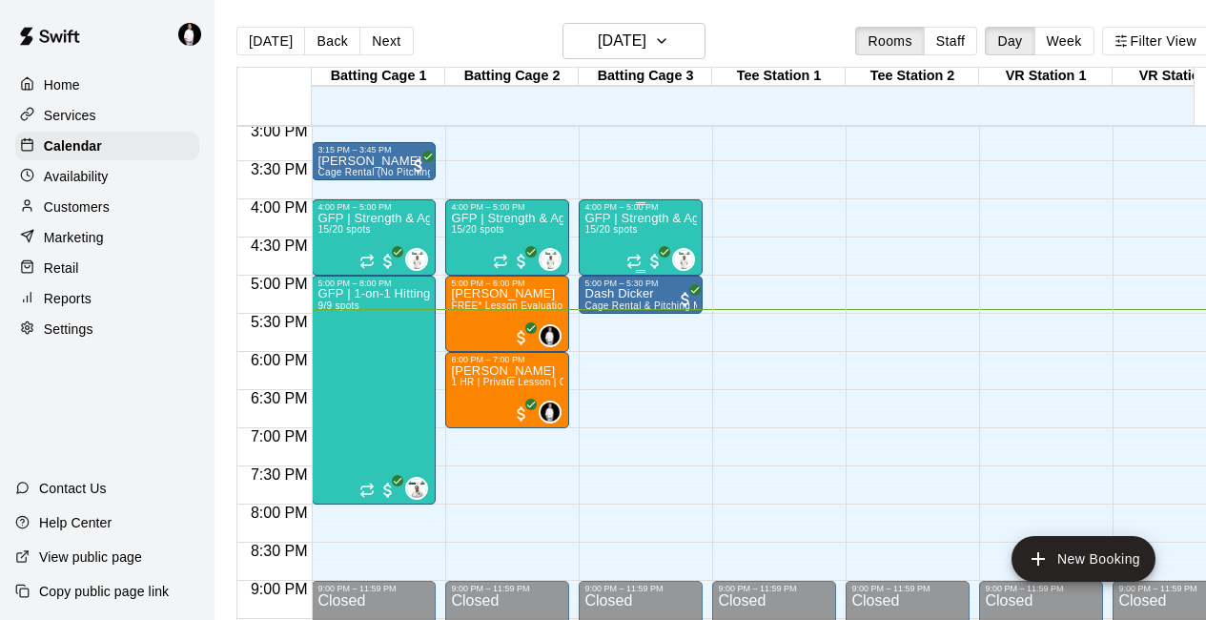
scroll to position [1143, 0]
